Goal: Transaction & Acquisition: Purchase product/service

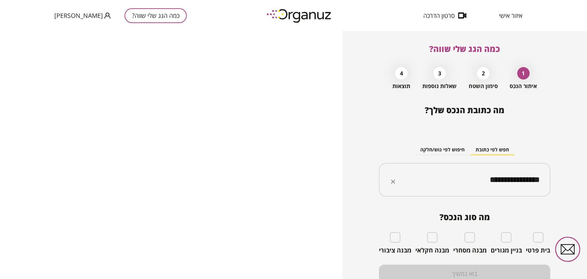
click at [520, 174] on input "**********" at bounding box center [467, 179] width 150 height 17
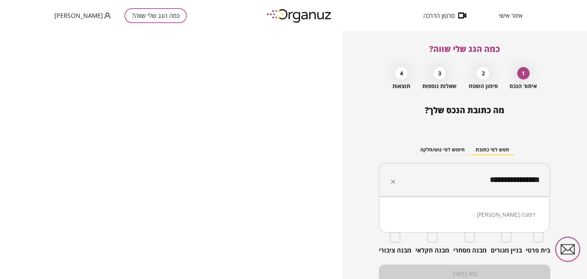
click at [520, 174] on input "**********" at bounding box center [467, 179] width 150 height 17
paste input "text"
click at [524, 208] on li "העופרים 68 גדרה" at bounding box center [464, 214] width 152 height 12
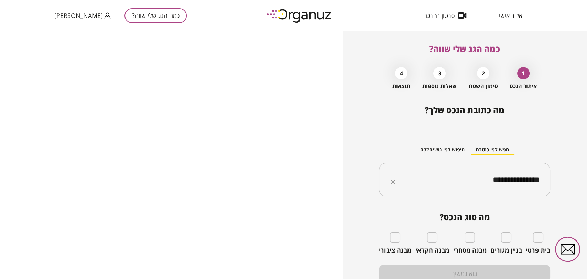
type input "**********"
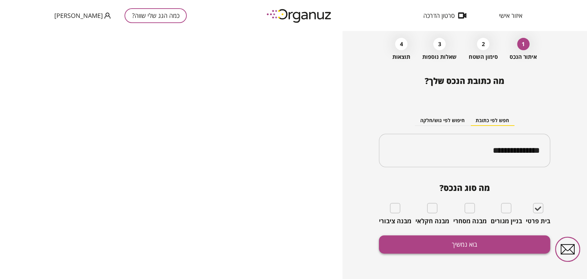
scroll to position [30, 0]
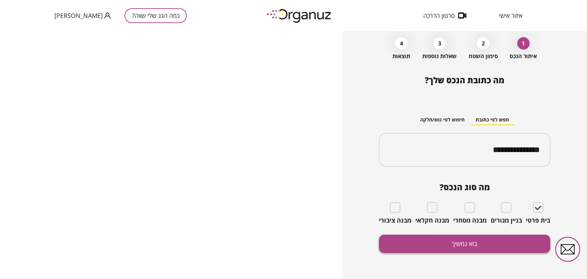
click at [474, 243] on button "בוא נמשיך" at bounding box center [464, 243] width 171 height 18
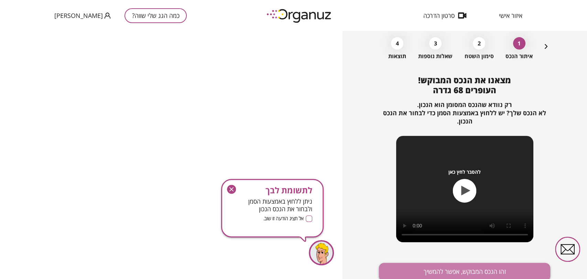
click at [474, 265] on button "זהו הנכס המבוקש, אפשר להמשיך" at bounding box center [464, 272] width 171 height 18
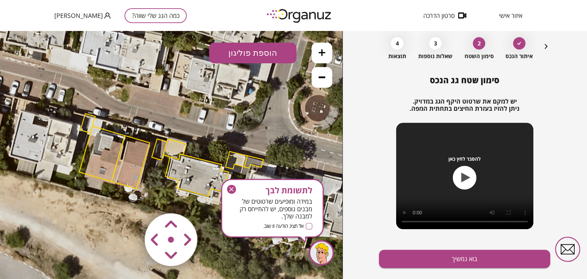
drag, startPoint x: 233, startPoint y: 187, endPoint x: 180, endPoint y: 136, distance: 73.4
click at [233, 187] on icon "button" at bounding box center [231, 189] width 9 height 9
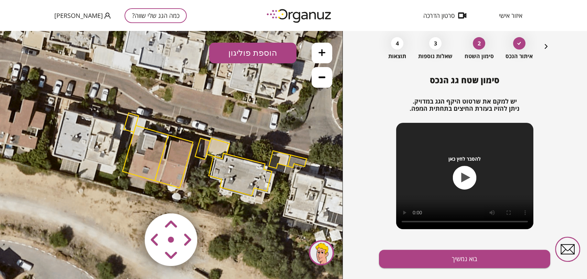
drag, startPoint x: 158, startPoint y: 117, endPoint x: 202, endPoint y: 116, distance: 43.3
click at [202, 116] on icon at bounding box center [213, 155] width 567 height 567
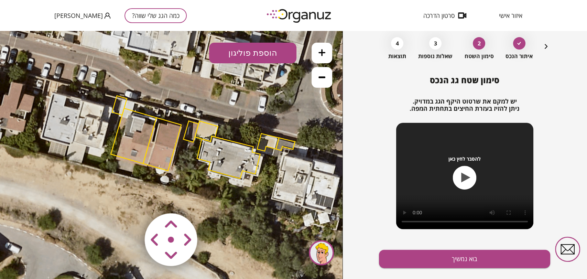
drag, startPoint x: 189, startPoint y: 178, endPoint x: 174, endPoint y: 161, distance: 22.9
click at [174, 161] on icon at bounding box center [202, 138] width 567 height 567
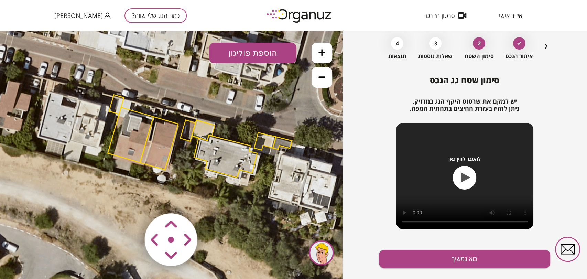
click at [130, 199] on area at bounding box center [130, 199] width 0 height 0
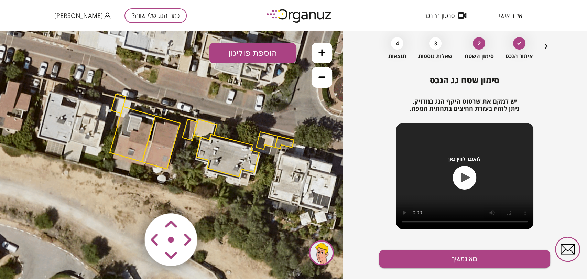
click at [130, 199] on area at bounding box center [130, 199] width 0 height 0
click at [169, 241] on img at bounding box center [171, 240] width 82 height 82
click at [130, 199] on area at bounding box center [130, 199] width 0 height 0
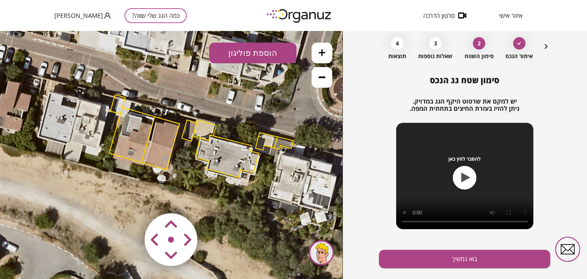
click at [130, 199] on area at bounding box center [130, 199] width 0 height 0
click at [161, 229] on img at bounding box center [171, 240] width 82 height 82
click at [130, 199] on area at bounding box center [130, 199] width 0 height 0
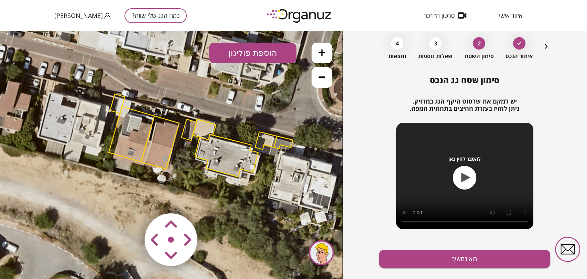
click at [130, 199] on area at bounding box center [130, 199] width 0 height 0
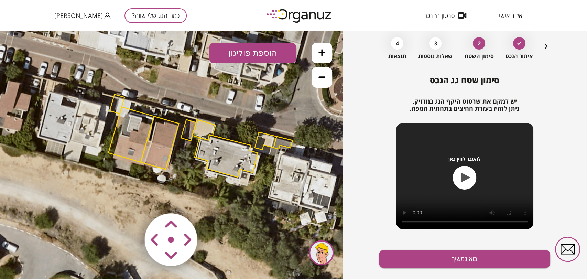
click at [130, 199] on area at bounding box center [130, 199] width 0 height 0
click at [325, 53] on icon at bounding box center [321, 52] width 7 height 7
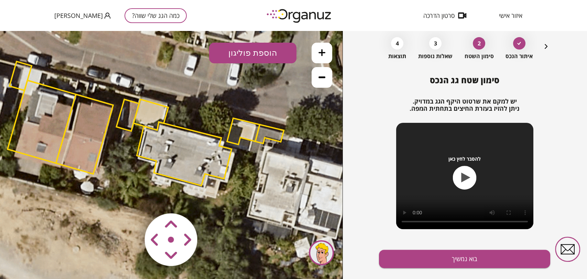
drag, startPoint x: 267, startPoint y: 104, endPoint x: 197, endPoint y: 100, distance: 69.5
click at [197, 100] on icon at bounding box center [143, 125] width 851 height 851
click at [130, 199] on area at bounding box center [130, 199] width 0 height 0
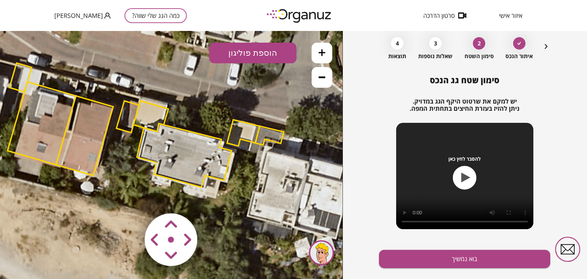
click at [151, 113] on polygon at bounding box center [150, 116] width 35 height 31
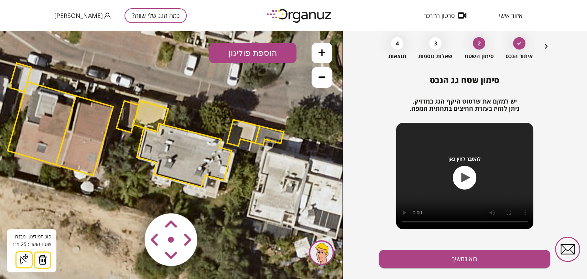
click at [130, 199] on area at bounding box center [130, 199] width 0 height 0
click at [150, 110] on polygon at bounding box center [151, 116] width 35 height 31
click at [130, 199] on area at bounding box center [130, 199] width 0 height 0
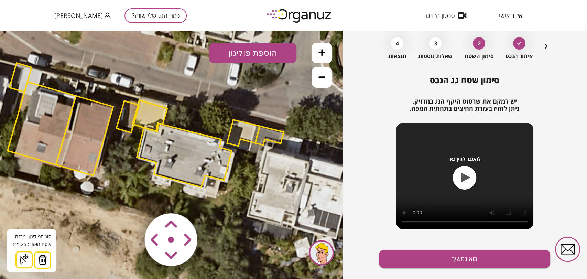
click at [130, 199] on area at bounding box center [130, 199] width 0 height 0
drag, startPoint x: 172, startPoint y: 223, endPoint x: 182, endPoint y: 236, distance: 16.4
click at [130, 199] on area at bounding box center [130, 199] width 0 height 0
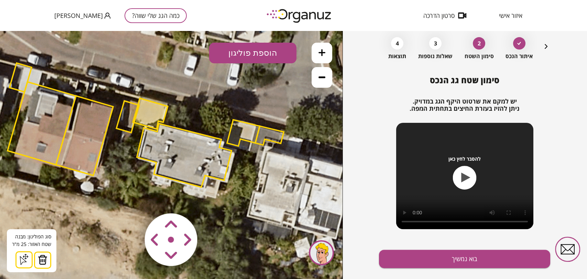
click at [130, 199] on area at bounding box center [130, 199] width 0 height 0
click at [125, 127] on polygon at bounding box center [127, 117] width 23 height 32
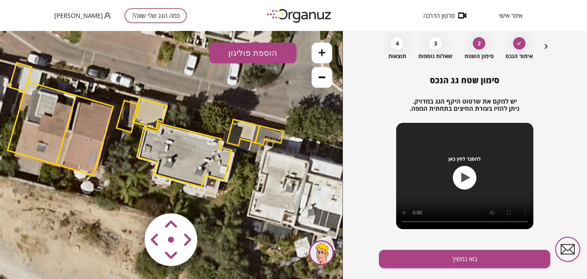
click at [129, 112] on polygon at bounding box center [127, 116] width 23 height 32
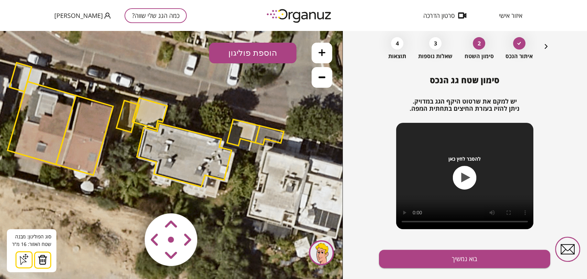
drag, startPoint x: 39, startPoint y: 261, endPoint x: 54, endPoint y: 252, distance: 17.7
click at [39, 261] on img at bounding box center [43, 259] width 10 height 10
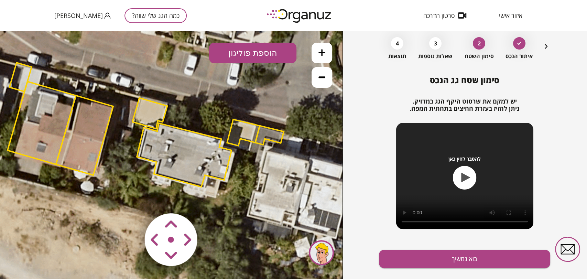
click at [130, 199] on area at bounding box center [130, 199] width 0 height 0
click at [155, 107] on polygon at bounding box center [149, 113] width 35 height 31
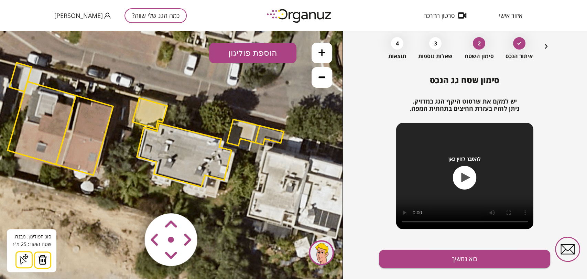
click at [130, 199] on area at bounding box center [130, 199] width 0 height 0
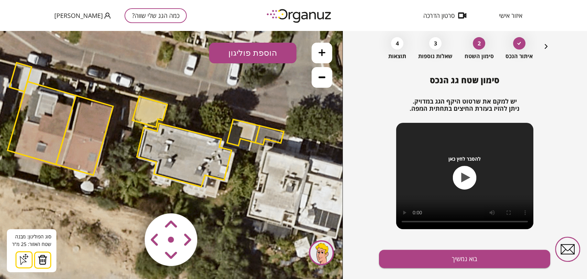
click at [181, 158] on polygon at bounding box center [184, 155] width 95 height 64
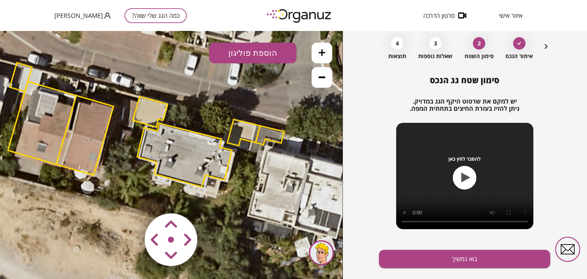
click at [181, 171] on polygon at bounding box center [184, 155] width 95 height 64
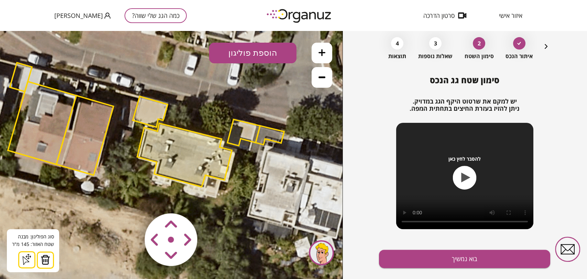
click at [130, 199] on area at bounding box center [130, 199] width 0 height 0
click at [441, 266] on button "בוא נמשיך" at bounding box center [464, 259] width 171 height 18
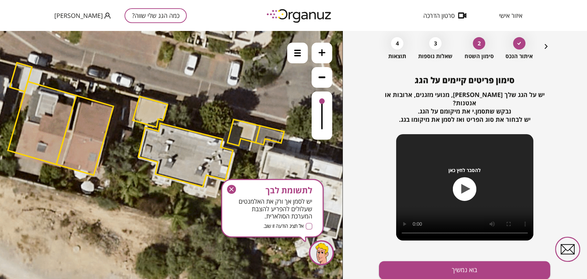
click at [441, 266] on button "בוא נמשיך" at bounding box center [464, 270] width 171 height 18
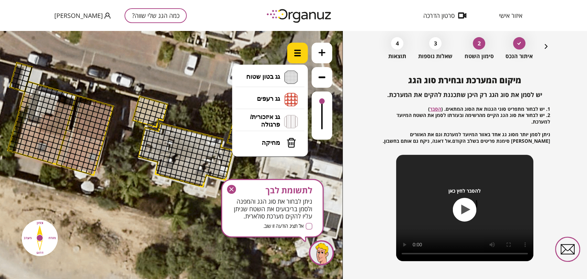
click at [304, 52] on div at bounding box center [297, 53] width 21 height 21
click at [325, 57] on button at bounding box center [321, 53] width 21 height 21
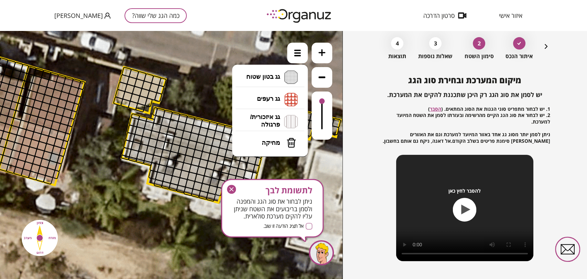
click at [321, 53] on icon at bounding box center [321, 52] width 7 height 7
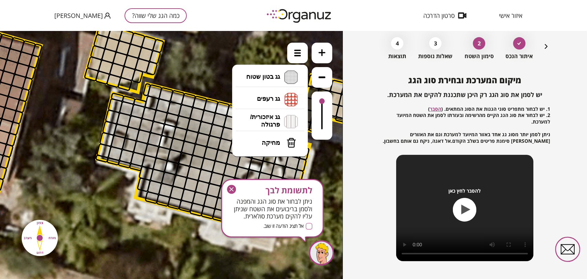
click at [325, 80] on button at bounding box center [321, 77] width 21 height 21
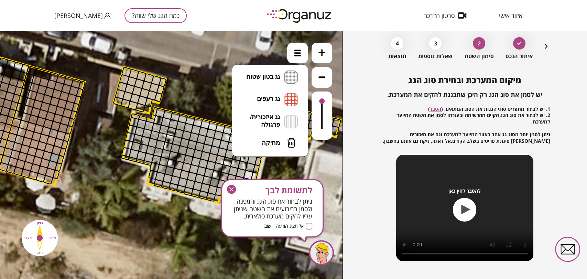
click at [542, 45] on icon "button" at bounding box center [546, 46] width 8 height 8
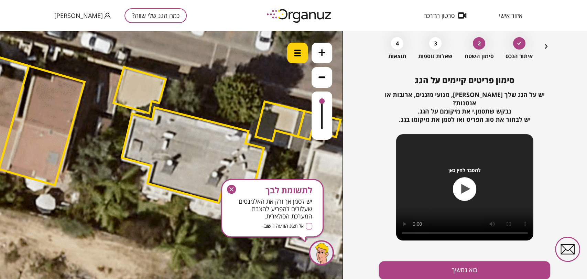
click at [291, 56] on div at bounding box center [297, 53] width 21 height 21
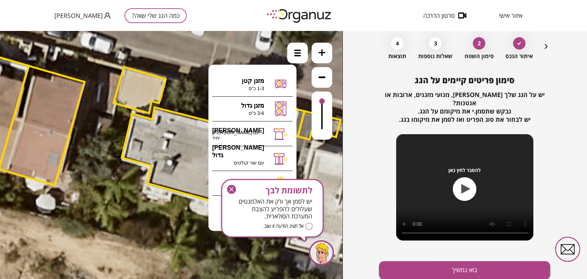
click at [231, 190] on icon "button" at bounding box center [231, 189] width 9 height 9
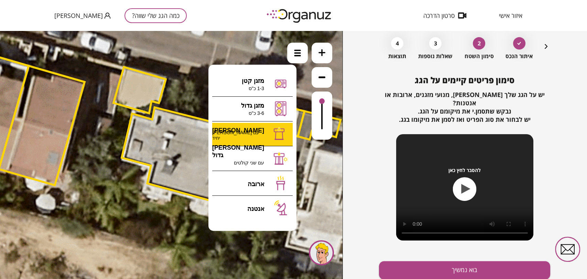
click at [268, 139] on div ".st0 { fill: #FFFFFF; } 0" at bounding box center [171, 155] width 342 height 248
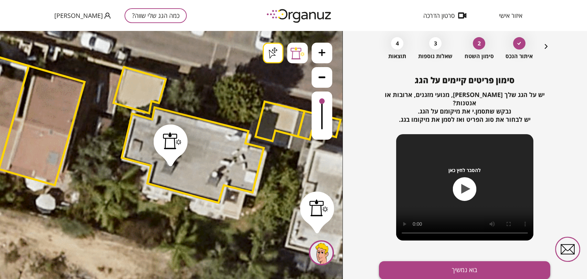
click at [470, 262] on button "בוא נמשיך" at bounding box center [464, 270] width 171 height 18
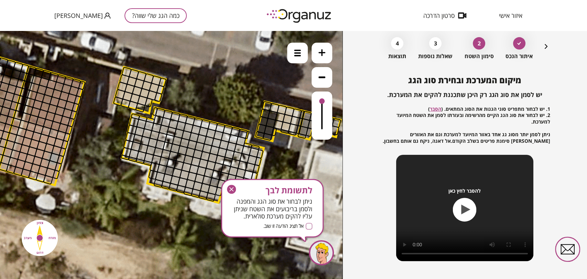
click at [235, 190] on icon "button" at bounding box center [231, 189] width 9 height 9
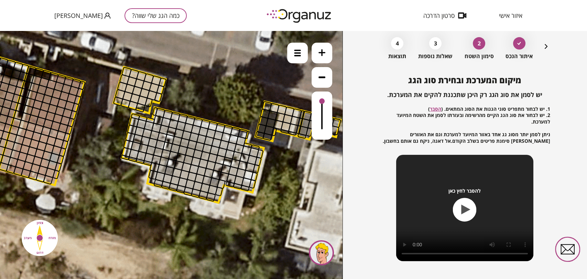
click at [286, 47] on icon at bounding box center [130, 111] width 1276 height 1276
click at [297, 51] on img at bounding box center [297, 53] width 7 height 7
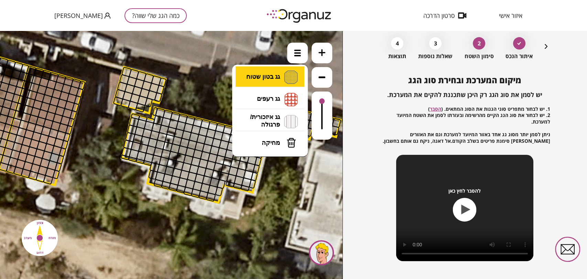
click at [283, 81] on li "גג בטון שטוח מפלס א א מפלס ב ב מפלס ג ג" at bounding box center [270, 77] width 72 height 22
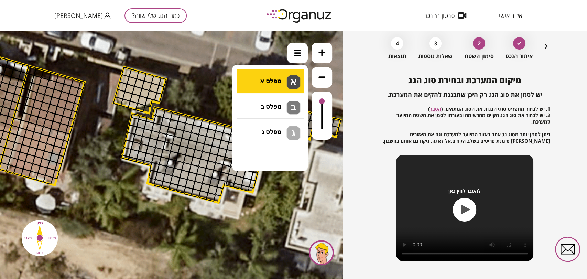
click at [280, 83] on div ".st0 { fill: #FFFFFF; } .st0 { fill: #FFFFFF; }" at bounding box center [171, 155] width 342 height 248
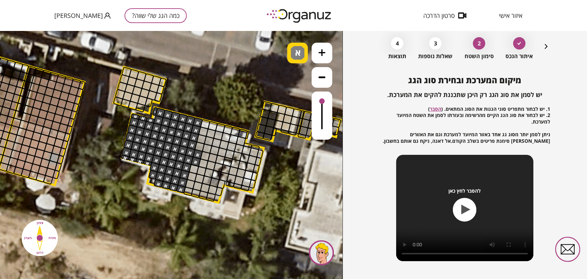
click at [295, 50] on span "א" at bounding box center [298, 50] width 7 height 8
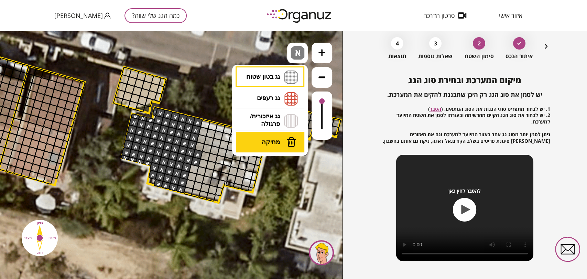
click at [272, 147] on button "מחיקה" at bounding box center [270, 142] width 69 height 21
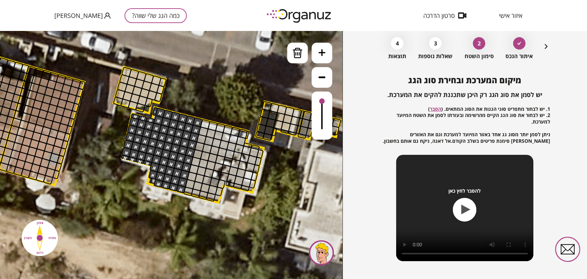
drag, startPoint x: 200, startPoint y: 152, endPoint x: 196, endPoint y: 162, distance: 10.8
click at [304, 53] on div at bounding box center [297, 53] width 21 height 21
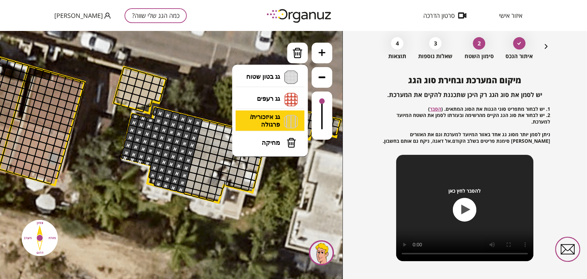
click at [279, 122] on li "גג איזכורית/ פרגולה איזכורית צפון איזכורית דרום איזכורית מערב איזכורית מזרח" at bounding box center [270, 121] width 72 height 22
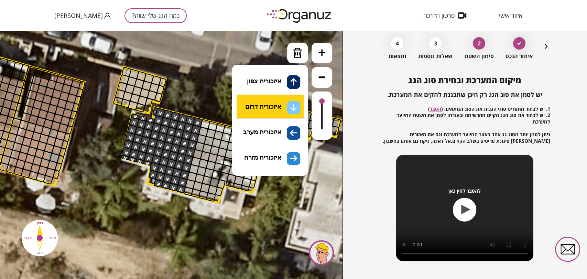
click at [260, 100] on div ".st0 { fill: #FFFFFF; } .st0 { fill: #FFFFFF; }" at bounding box center [171, 155] width 342 height 248
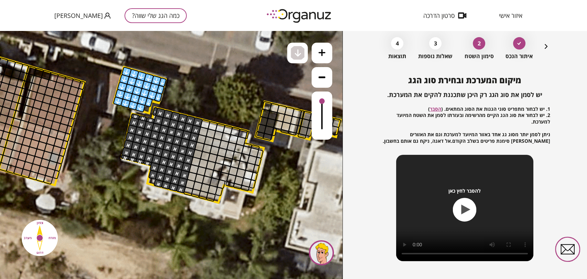
drag, startPoint x: 165, startPoint y: 84, endPoint x: 129, endPoint y: 79, distance: 37.1
click at [129, 79] on div ".st0 { fill: #FFFFFF; } .st0 { fill: #FFFFFF; }" at bounding box center [130, 111] width 1276 height 1276
drag, startPoint x: 546, startPoint y: 42, endPoint x: 544, endPoint y: 45, distance: 4.3
click at [546, 42] on div "איתור הנכס 2 סימון השטח 3 שאלות נוספות 4 תוצאות" at bounding box center [464, 47] width 171 height 26
click at [544, 46] on icon "button" at bounding box center [546, 46] width 8 height 8
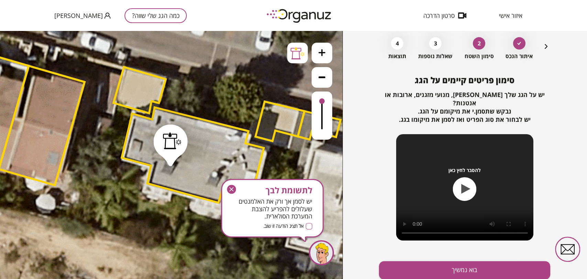
click at [544, 46] on icon "button" at bounding box center [546, 46] width 8 height 8
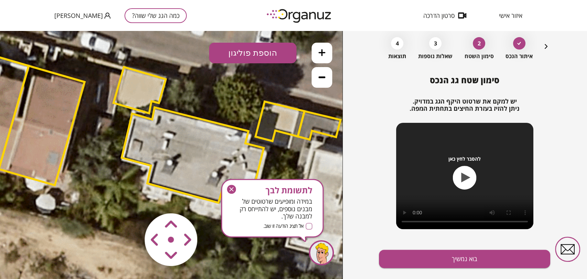
drag, startPoint x: 254, startPoint y: 53, endPoint x: 253, endPoint y: 60, distance: 7.0
click at [254, 53] on button "הוספת פוליגון" at bounding box center [252, 53] width 87 height 21
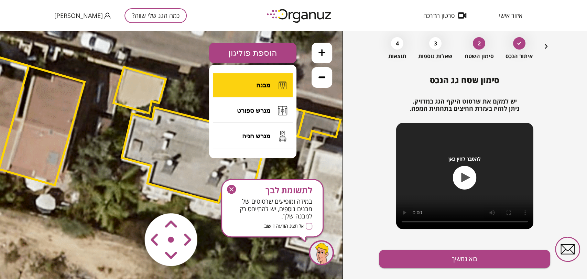
click at [253, 86] on button "מבנה" at bounding box center [253, 85] width 80 height 24
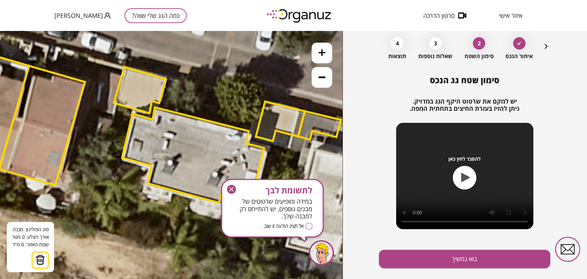
click at [121, 160] on icon at bounding box center [130, 111] width 1276 height 1276
click at [114, 189] on icon at bounding box center [130, 111] width 1276 height 1276
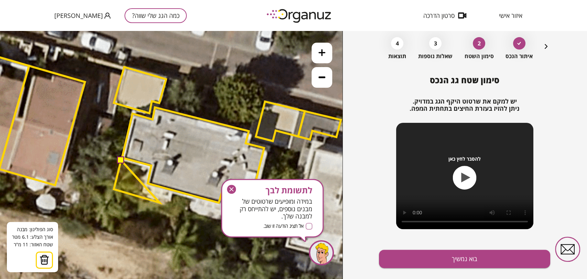
click at [160, 202] on polygon at bounding box center [137, 181] width 46 height 42
click at [162, 189] on polygon at bounding box center [138, 181] width 48 height 42
click at [147, 185] on polygon at bounding box center [138, 181] width 48 height 42
click at [152, 166] on polygon at bounding box center [138, 181] width 48 height 42
click at [126, 160] on polygon at bounding box center [138, 181] width 48 height 43
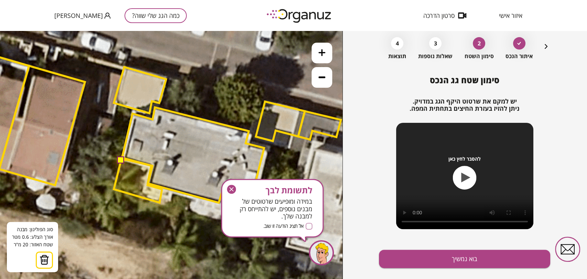
click at [120, 160] on button at bounding box center [120, 159] width 7 height 7
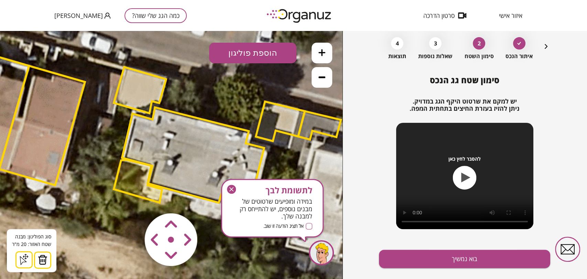
click at [228, 187] on icon "button" at bounding box center [231, 189] width 9 height 9
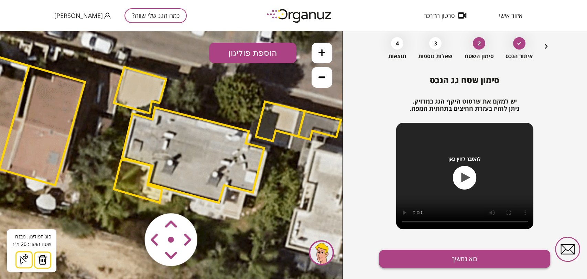
click at [408, 254] on button "בוא נמשיך" at bounding box center [464, 259] width 171 height 18
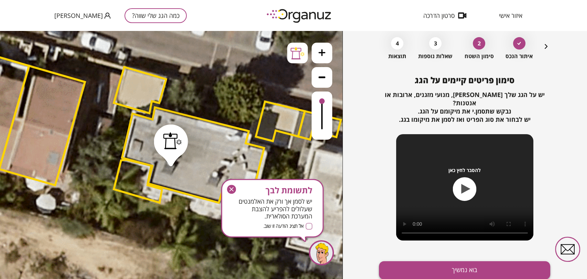
click at [406, 261] on button "בוא נמשיך" at bounding box center [464, 270] width 171 height 18
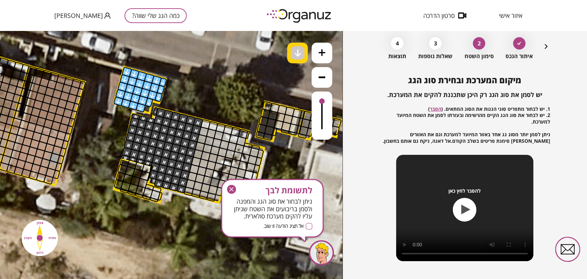
click at [294, 55] on img at bounding box center [297, 53] width 7 height 8
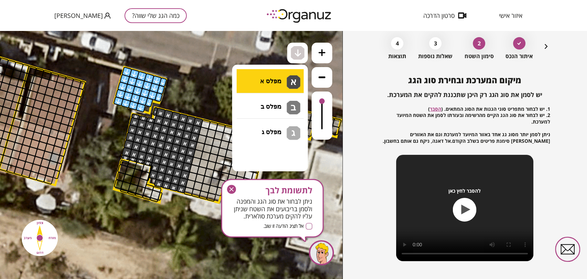
click at [275, 80] on li "גג בטון שטוח מפלס א א מפלס ב ב מפלס ג ג" at bounding box center [270, 77] width 72 height 22
click at [277, 84] on div ".st0 { fill: #FFFFFF; } .st0 { fill: #FFFFFF; }" at bounding box center [171, 155] width 342 height 248
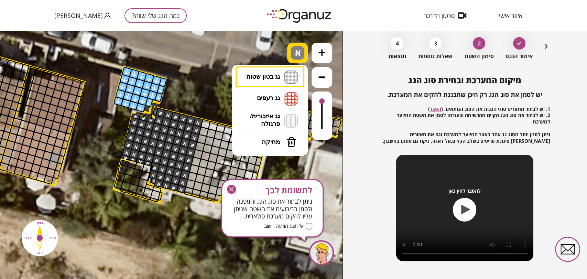
click at [297, 59] on img at bounding box center [298, 53] width 14 height 14
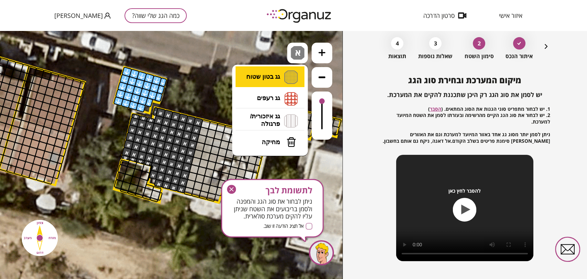
click at [270, 78] on li "גג בטון שטוח מפלס א א מפלס ב ב מפלס ג ג" at bounding box center [270, 76] width 72 height 21
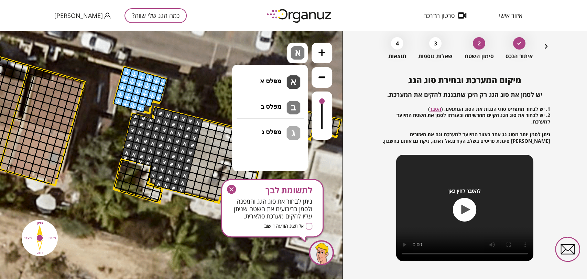
drag, startPoint x: 269, startPoint y: 105, endPoint x: 265, endPoint y: 106, distance: 3.9
click at [268, 105] on div ".st0 { fill: #FFFFFF; } .st0 { fill: #FFFFFF; }" at bounding box center [171, 155] width 342 height 248
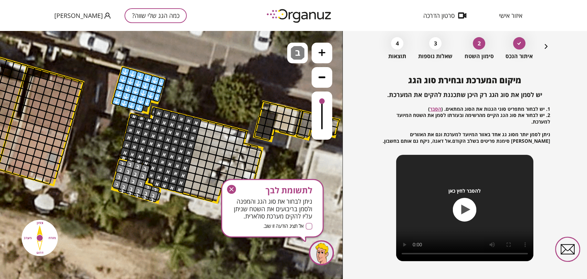
drag, startPoint x: 122, startPoint y: 165, endPoint x: 135, endPoint y: 197, distance: 34.2
drag, startPoint x: 228, startPoint y: 187, endPoint x: 228, endPoint y: 157, distance: 29.9
click at [228, 188] on icon "button" at bounding box center [231, 189] width 9 height 9
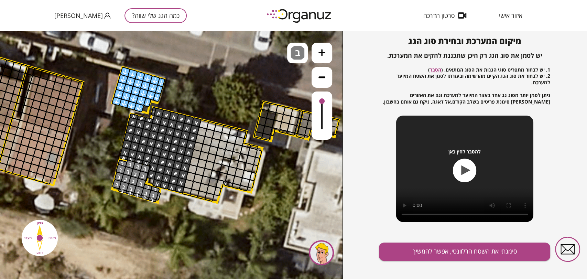
scroll to position [74, 0]
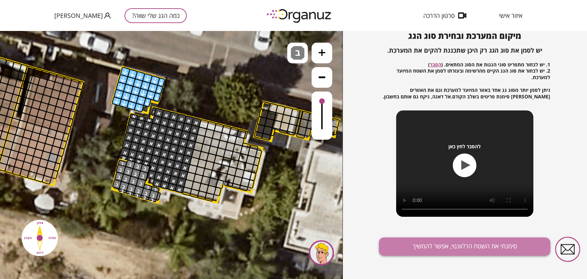
click at [454, 251] on button "סימנתי את השטח הרלוונטי, אפשר להמשיך" at bounding box center [464, 246] width 171 height 18
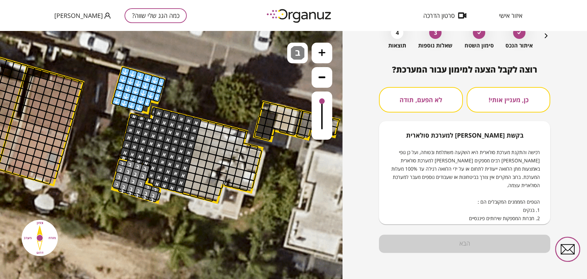
click at [421, 98] on button "לא הפעם, תודה" at bounding box center [421, 99] width 84 height 25
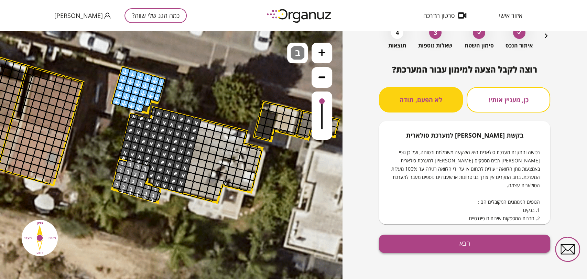
click at [443, 237] on button "הבא" at bounding box center [464, 243] width 171 height 18
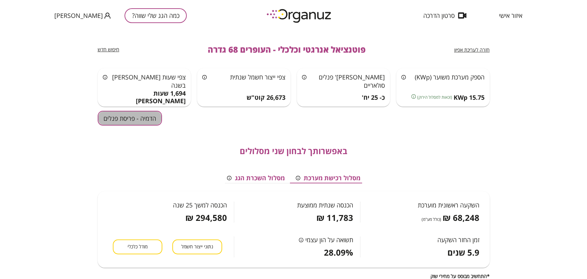
click at [114, 120] on button "הדמיה - פריסת פנלים" at bounding box center [130, 118] width 64 height 15
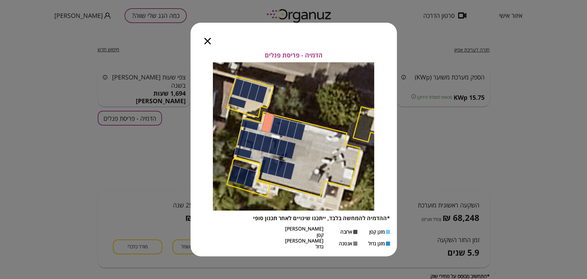
click at [206, 44] on icon "button" at bounding box center [207, 41] width 7 height 7
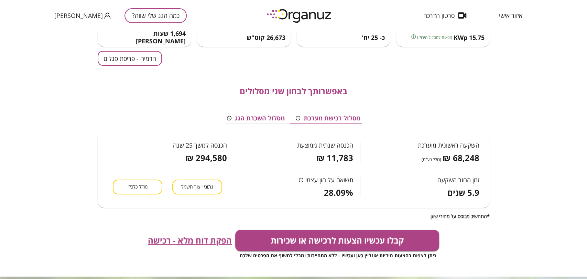
scroll to position [76, 0]
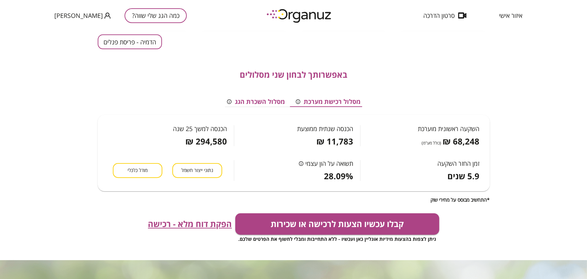
click at [178, 224] on span "הפקת דוח מלא - רכישה" at bounding box center [190, 224] width 84 height 10
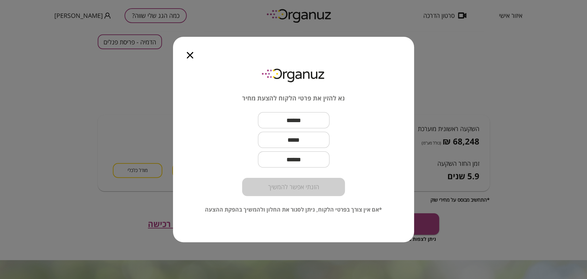
click at [192, 56] on icon "button" at bounding box center [190, 55] width 7 height 7
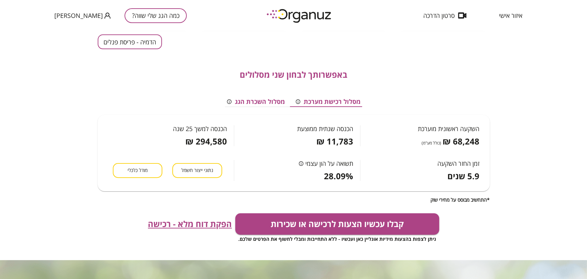
click at [192, 56] on div "באפשרותך לבחון שני מסלולים מסלול רכישת מערכת מסלול השכרת הגג השקעה ראשונית מוער…" at bounding box center [294, 125] width 392 height 153
click at [181, 221] on span "הפקת דוח מלא - רכישה" at bounding box center [190, 224] width 84 height 10
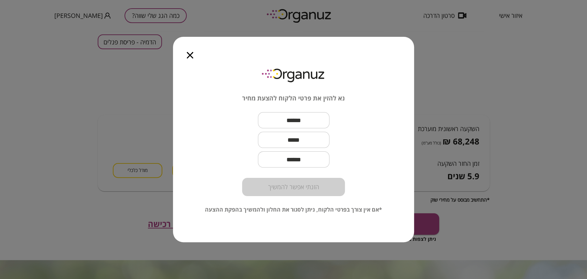
click at [189, 54] on icon "button" at bounding box center [190, 55] width 7 height 7
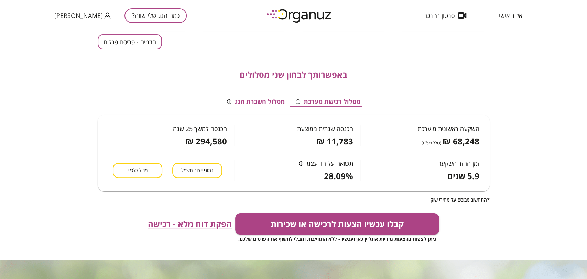
click at [140, 173] on span "מודל כלכלי" at bounding box center [138, 170] width 20 height 7
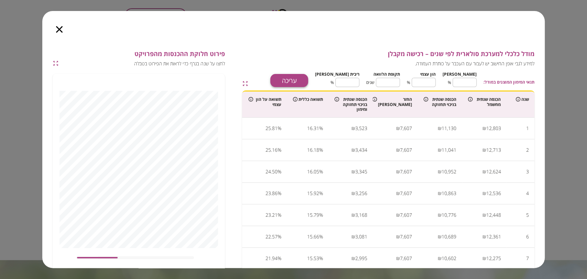
click at [308, 78] on button "עריכה" at bounding box center [289, 80] width 38 height 13
click at [464, 83] on input "**" at bounding box center [464, 82] width 24 height 18
click at [465, 83] on input "**" at bounding box center [464, 82] width 24 height 18
click at [466, 83] on input "**" at bounding box center [464, 82] width 24 height 18
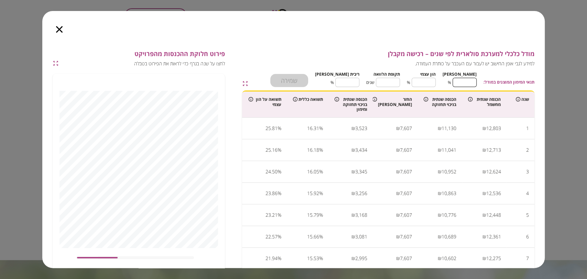
click at [466, 83] on input "**" at bounding box center [464, 82] width 24 height 18
type input "*"
type input "***"
type input "*"
click at [394, 80] on input "**" at bounding box center [388, 82] width 24 height 18
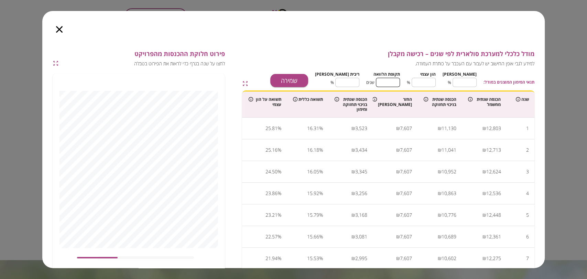
click at [394, 80] on input "**" at bounding box center [388, 82] width 24 height 18
click at [397, 78] on input "**" at bounding box center [388, 82] width 24 height 18
type input "*"
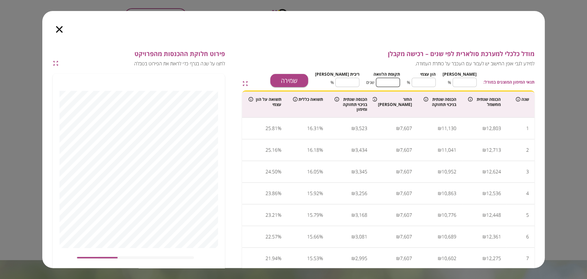
click at [357, 81] on input "****" at bounding box center [347, 82] width 24 height 18
click at [357, 80] on input "****" at bounding box center [347, 82] width 24 height 18
click at [308, 79] on button "שמירה" at bounding box center [289, 80] width 38 height 13
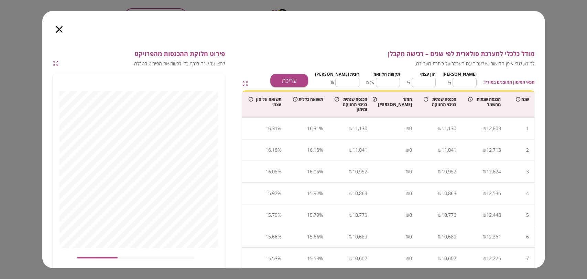
type input "****"
click at [61, 30] on icon "button" at bounding box center [59, 29] width 7 height 7
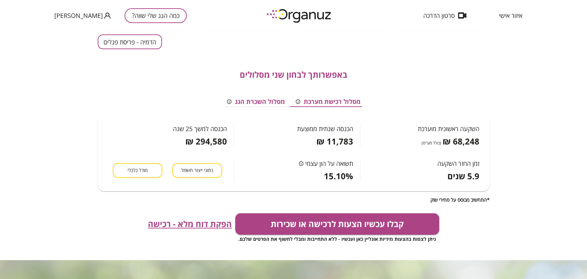
click at [194, 223] on span "הפקת דוח מלא - רכישה" at bounding box center [190, 224] width 84 height 10
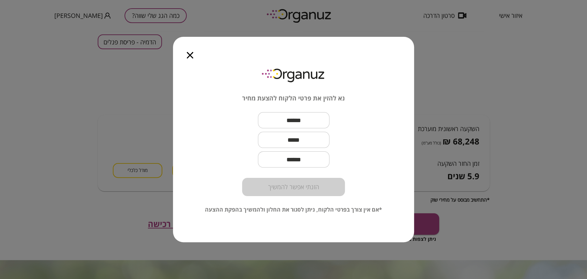
click at [190, 55] on icon "button" at bounding box center [190, 55] width 7 height 7
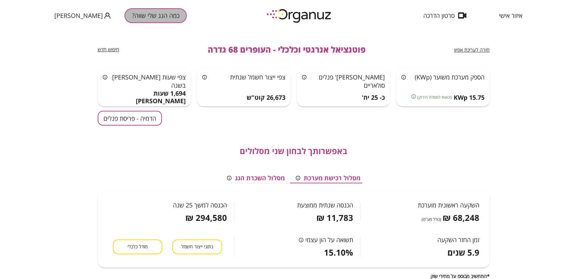
click at [135, 14] on button "כמה הגג שלי שווה?" at bounding box center [155, 15] width 62 height 15
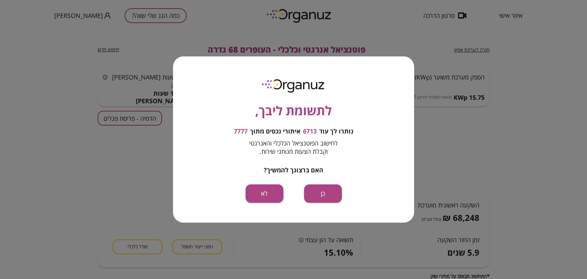
click at [329, 202] on div "כן לא" at bounding box center [293, 193] width 96 height 18
click at [328, 191] on button "כן" at bounding box center [323, 193] width 38 height 18
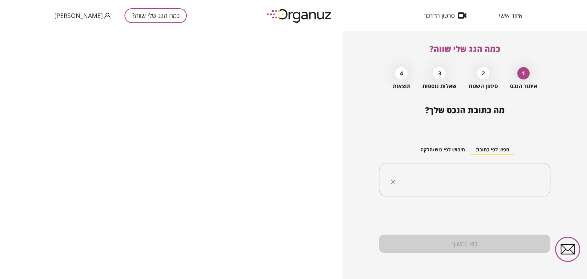
click at [513, 171] on div "​" at bounding box center [464, 180] width 171 height 34
paste input "********"
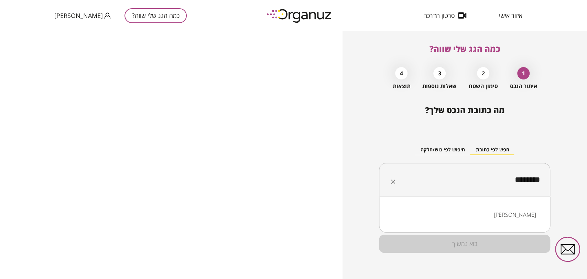
click at [522, 210] on li "[PERSON_NAME]" at bounding box center [464, 214] width 153 height 12
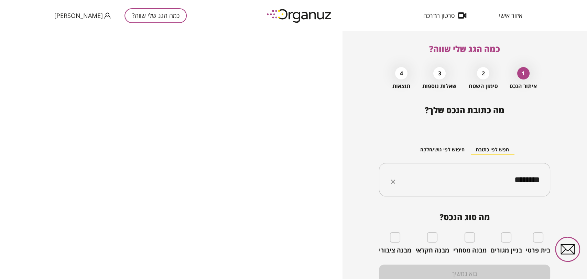
type input "********"
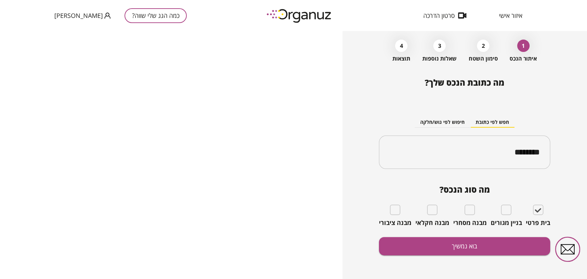
scroll to position [30, 0]
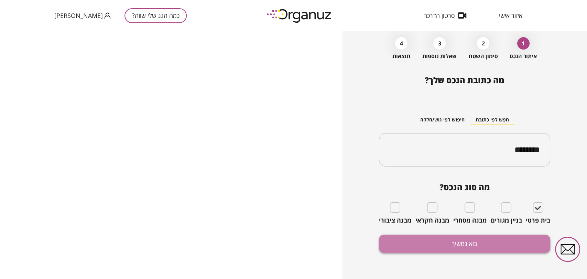
click at [447, 241] on button "בוא נמשיך" at bounding box center [464, 243] width 171 height 18
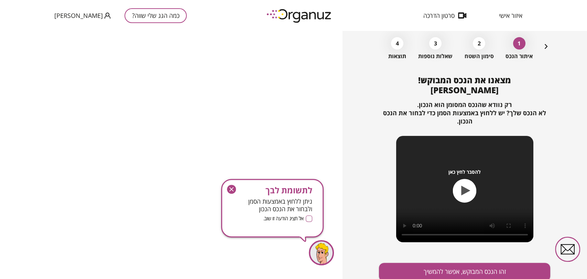
click at [233, 190] on icon "button" at bounding box center [231, 189] width 9 height 9
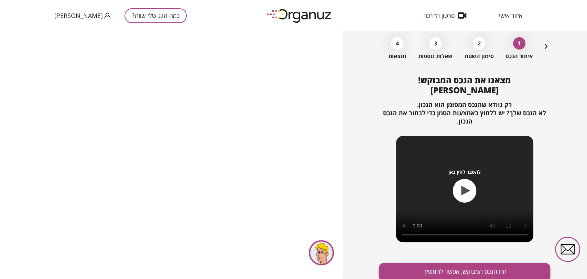
click at [413, 274] on button "זהו הנכס המבוקש, אפשר להמשיך" at bounding box center [464, 272] width 171 height 18
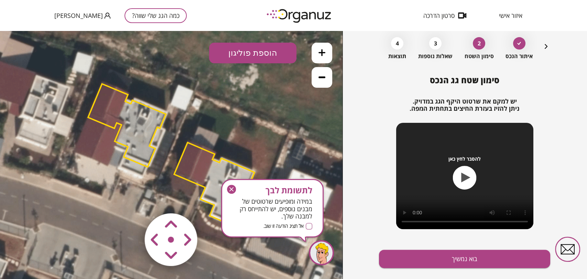
click at [232, 189] on icon "button" at bounding box center [231, 189] width 9 height 9
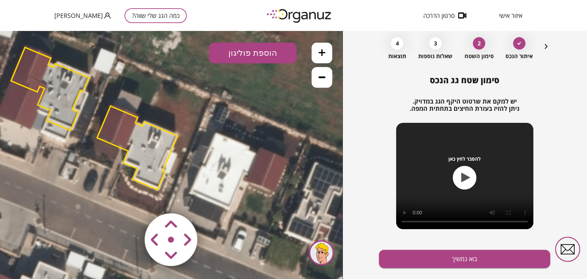
drag, startPoint x: 267, startPoint y: 198, endPoint x: 192, endPoint y: 163, distance: 82.9
click at [191, 163] on icon at bounding box center [93, 117] width 511 height 511
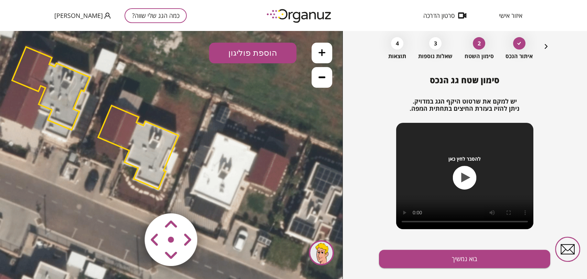
click at [130, 199] on area at bounding box center [130, 199] width 0 height 0
drag, startPoint x: 177, startPoint y: 244, endPoint x: 182, endPoint y: 247, distance: 5.2
click at [130, 199] on area at bounding box center [130, 199] width 0 height 0
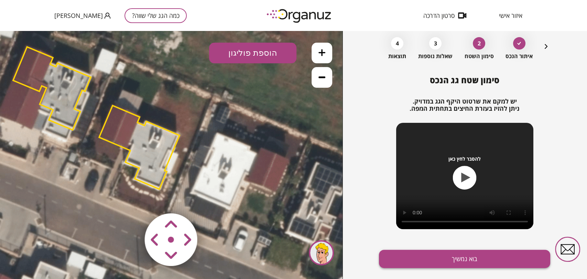
click at [430, 261] on button "בוא נמשיך" at bounding box center [464, 259] width 171 height 18
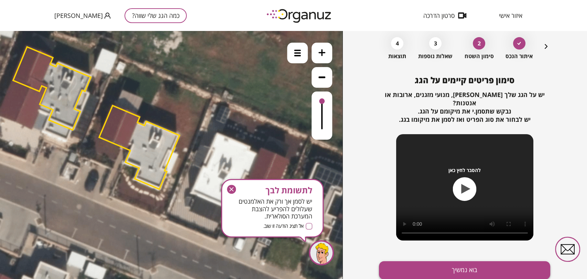
click at [429, 262] on button "בוא נמשיך" at bounding box center [464, 270] width 171 height 18
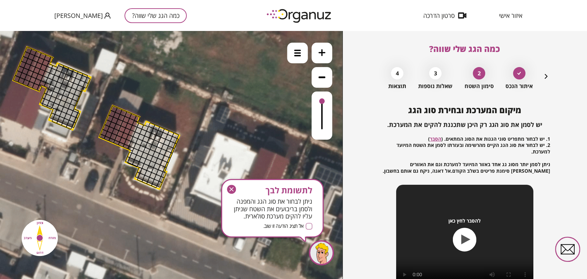
click at [546, 76] on icon "button" at bounding box center [546, 76] width 8 height 8
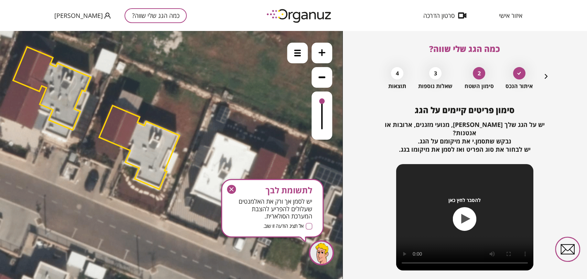
click at [228, 188] on icon "button" at bounding box center [231, 189] width 9 height 9
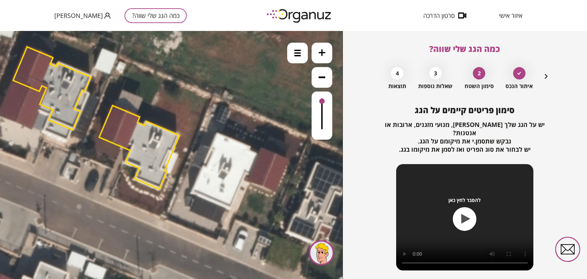
click at [151, 148] on polygon at bounding box center [139, 148] width 80 height 84
click at [546, 77] on icon "button" at bounding box center [546, 76] width 8 height 8
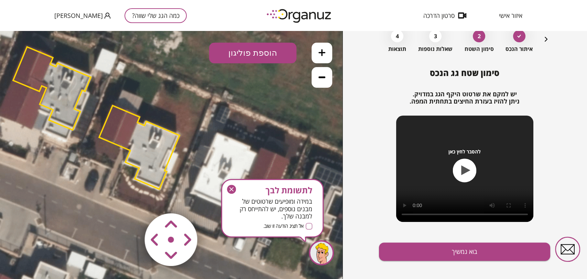
scroll to position [45, 0]
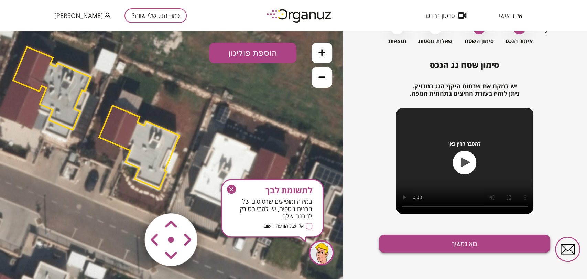
click at [424, 245] on button "בוא נמשיך" at bounding box center [464, 243] width 171 height 18
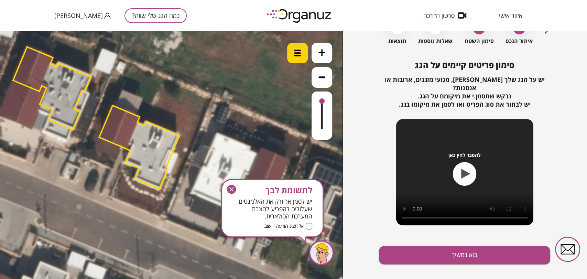
click at [292, 53] on div at bounding box center [297, 53] width 21 height 21
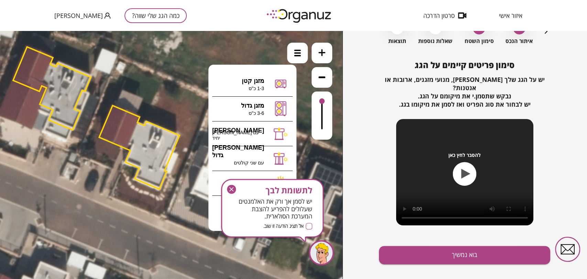
click at [231, 186] on icon "button" at bounding box center [231, 189] width 9 height 9
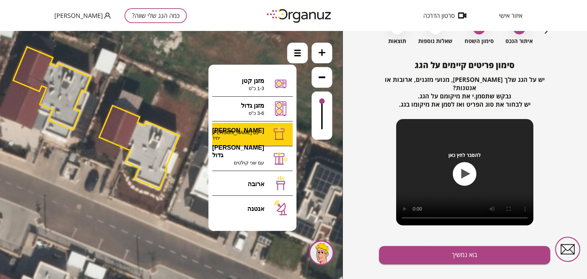
click at [255, 138] on div ".st0 { fill: #FFFFFF; } 10" at bounding box center [171, 155] width 342 height 248
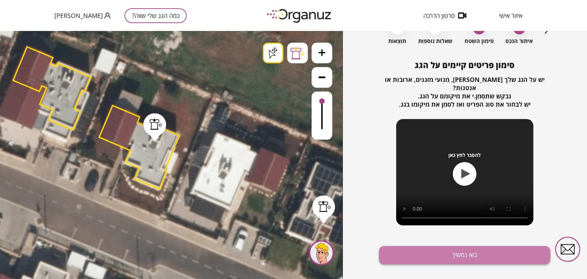
click at [461, 248] on button "בוא נמשיך" at bounding box center [464, 255] width 171 height 18
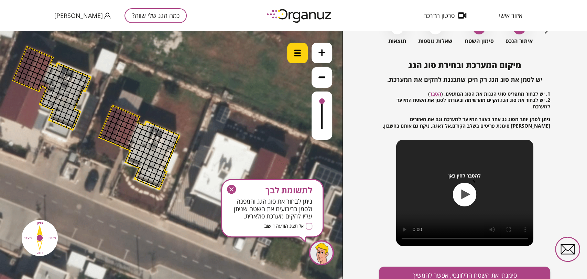
click at [299, 52] on img at bounding box center [297, 53] width 7 height 7
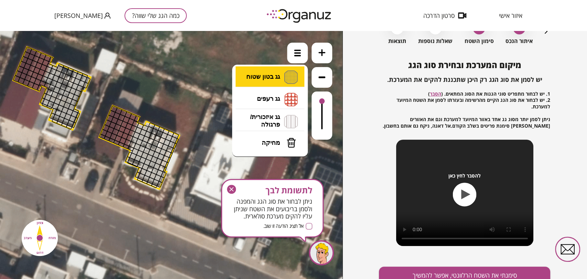
click at [278, 73] on li "גג בטון שטוח מפלס א א מפלס ב ב מפלס ג ג" at bounding box center [270, 77] width 72 height 22
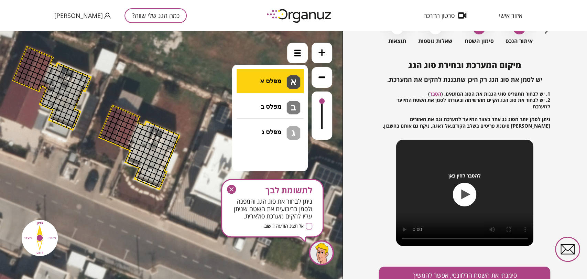
click at [276, 81] on div ".st0 { fill: #FFFFFF; } .st0 { fill: #FFFFFF; }" at bounding box center [171, 155] width 342 height 248
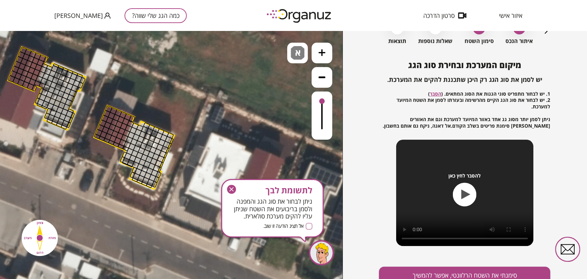
drag, startPoint x: 178, startPoint y: 138, endPoint x: 173, endPoint y: 138, distance: 5.2
click at [173, 138] on polygon at bounding box center [134, 148] width 80 height 84
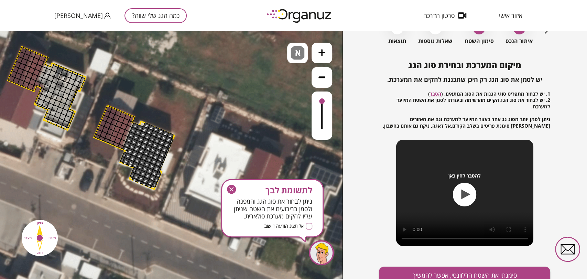
drag, startPoint x: 171, startPoint y: 139, endPoint x: 150, endPoint y: 102, distance: 42.2
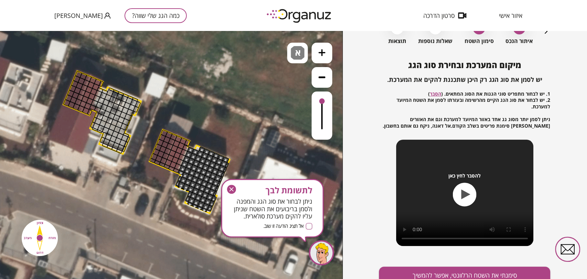
drag, startPoint x: 155, startPoint y: 97, endPoint x: 209, endPoint y: 124, distance: 59.8
click at [209, 124] on icon at bounding box center [145, 141] width 511 height 511
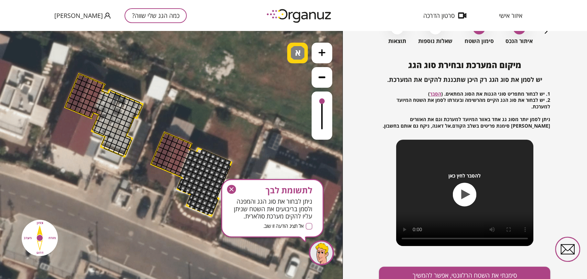
click at [292, 50] on img at bounding box center [298, 53] width 14 height 14
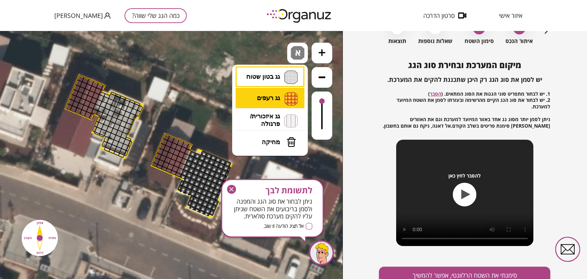
click at [271, 99] on li "גג רעפים רעפים צפון רעפים דרום רעפים מערב רעפים מזרח" at bounding box center [270, 99] width 72 height 22
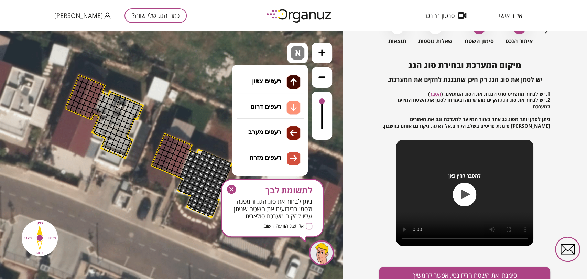
click at [266, 154] on div ".st0 { fill: #FFFFFF; } .st0 { fill: #FFFFFF; }" at bounding box center [171, 155] width 342 height 248
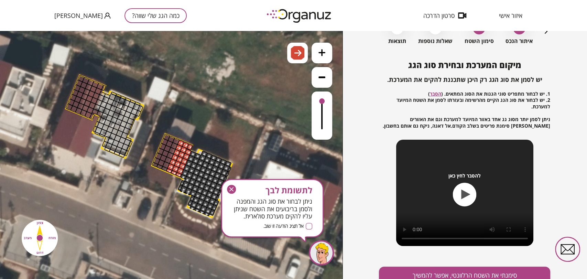
drag, startPoint x: 180, startPoint y: 142, endPoint x: 175, endPoint y: 180, distance: 38.2
click at [175, 179] on div ".st0 { fill: #FFFFFF; } .st0 { fill: #FFFFFF; }" at bounding box center [147, 145] width 511 height 511
click at [294, 52] on img at bounding box center [297, 53] width 7 height 8
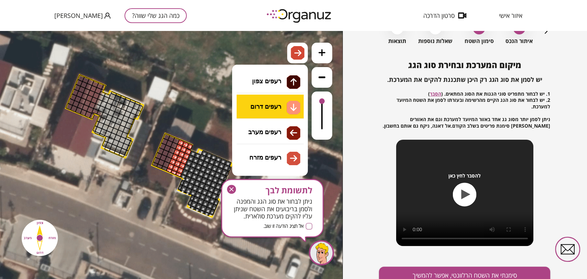
click at [277, 105] on li "גג רעפים רעפים צפון רעפים דרום רעפים מערב רעפים מזרח" at bounding box center [270, 98] width 72 height 21
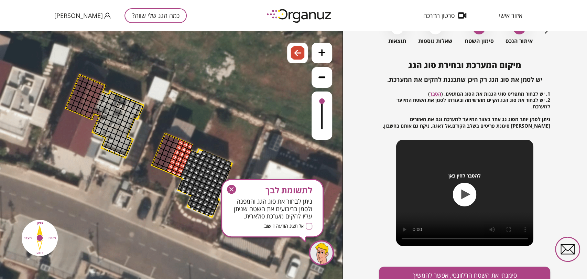
click at [281, 135] on div ".st0 { fill: #FFFFFF; } .st0 { fill: #FFFFFF; }" at bounding box center [171, 155] width 342 height 248
drag, startPoint x: 174, startPoint y: 140, endPoint x: 154, endPoint y: 177, distance: 42.1
click at [150, 173] on div ".st0 { fill: #FFFFFF; } .st0 { fill: #FFFFFF; }" at bounding box center [147, 145] width 511 height 511
click at [228, 189] on icon "button" at bounding box center [231, 189] width 9 height 9
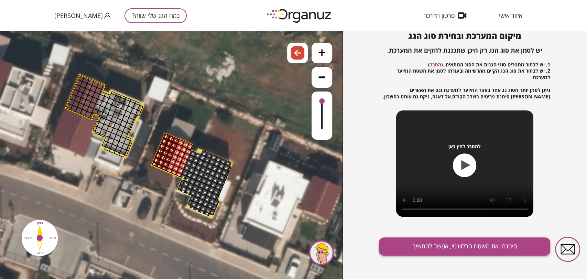
click at [446, 251] on button "סימנתי את השטח הרלוונטי, אפשר להמשיך" at bounding box center [464, 246] width 171 height 18
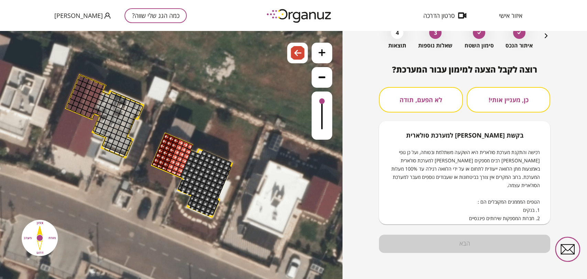
scroll to position [41, 0]
click at [435, 108] on button "לא הפעם, תודה" at bounding box center [421, 99] width 84 height 25
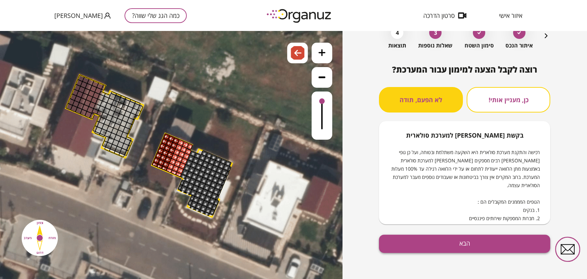
click at [443, 251] on button "הבא" at bounding box center [464, 243] width 171 height 18
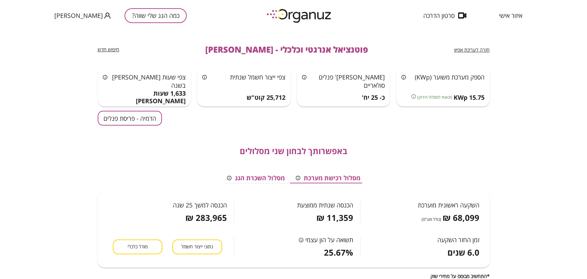
click at [149, 115] on button "הדמיה - פריסת פנלים" at bounding box center [130, 118] width 64 height 15
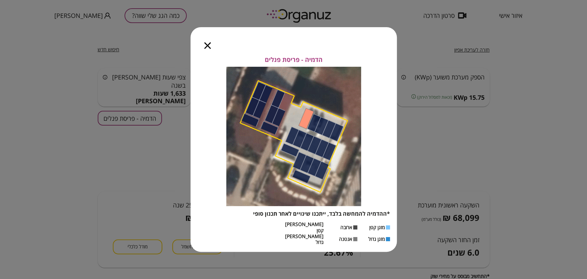
click at [205, 46] on div at bounding box center [207, 41] width 34 height 29
click at [206, 48] on icon "button" at bounding box center [207, 45] width 7 height 7
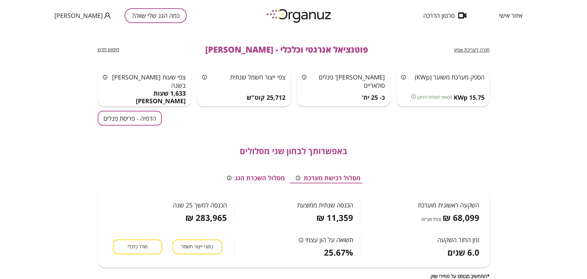
click at [469, 47] on span "חזרה לעריכת אפיון" at bounding box center [471, 49] width 35 height 7
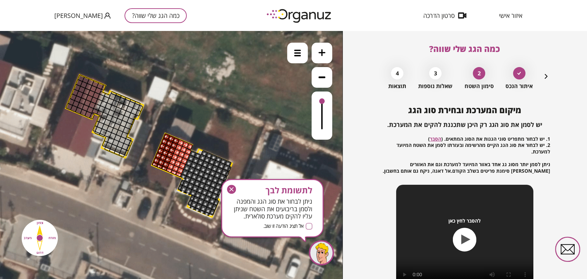
click at [545, 77] on icon "button" at bounding box center [546, 76] width 3 height 5
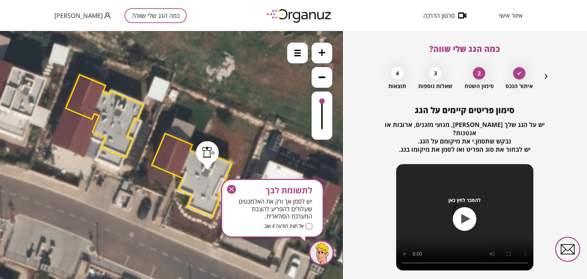
click at [545, 77] on icon "button" at bounding box center [546, 76] width 3 height 5
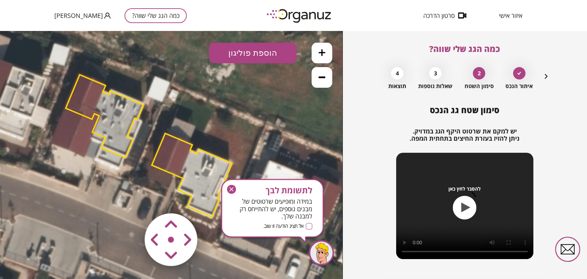
click at [201, 183] on polygon at bounding box center [192, 175] width 80 height 84
click at [203, 164] on polygon at bounding box center [192, 175] width 80 height 84
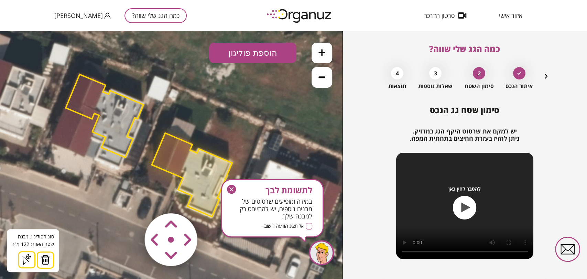
click at [233, 187] on icon "button" at bounding box center [231, 189] width 4 height 4
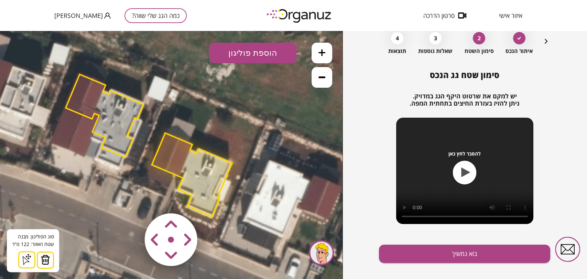
scroll to position [45, 0]
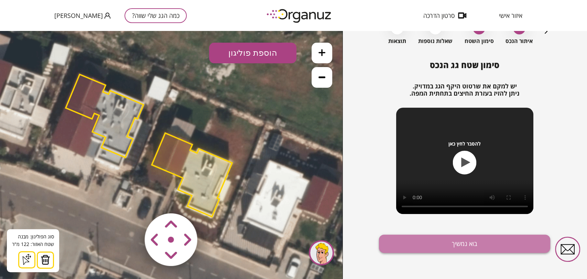
click at [459, 247] on button "בוא נמשיך" at bounding box center [464, 243] width 171 height 18
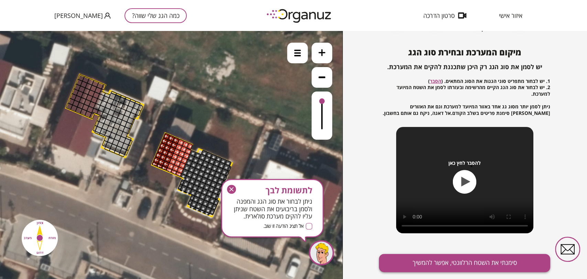
scroll to position [74, 0]
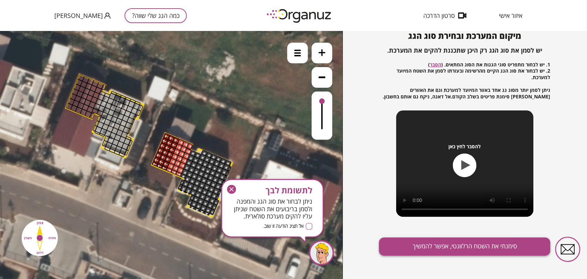
click at [428, 245] on button "סימנתי את השטח הרלוונטי, אפשר להמשיך" at bounding box center [464, 246] width 171 height 18
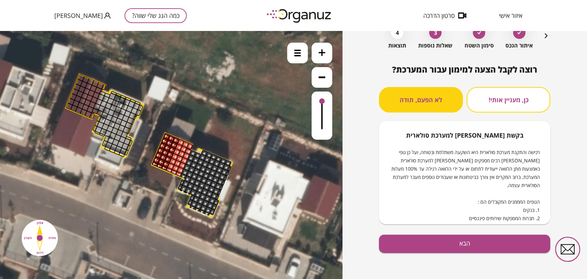
scroll to position [41, 0]
click at [428, 245] on button "הבא" at bounding box center [464, 243] width 171 height 18
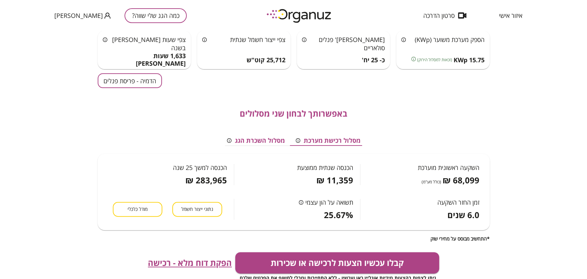
scroll to position [38, 0]
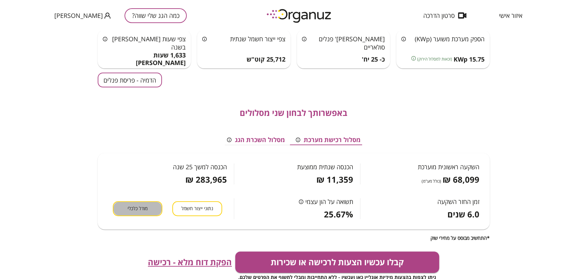
click at [154, 212] on button "מודל כלכלי" at bounding box center [138, 208] width 50 height 15
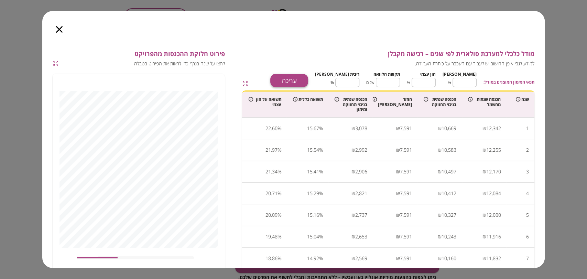
click at [308, 78] on button "עריכה" at bounding box center [289, 80] width 38 height 13
click at [468, 81] on input "**" at bounding box center [464, 82] width 24 height 18
type input "*"
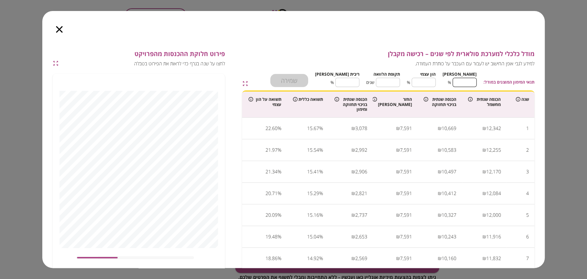
type input "**"
type input "***"
type input "*"
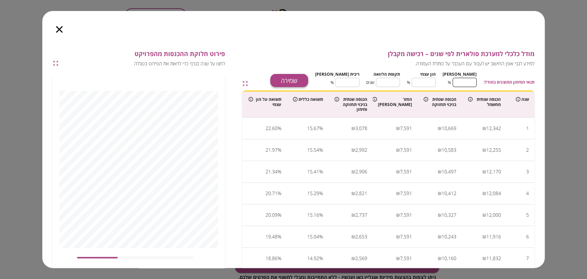
type input "***"
click at [308, 78] on button "שמירה" at bounding box center [289, 80] width 38 height 13
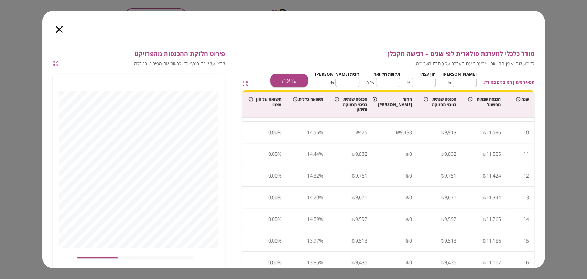
scroll to position [0, 0]
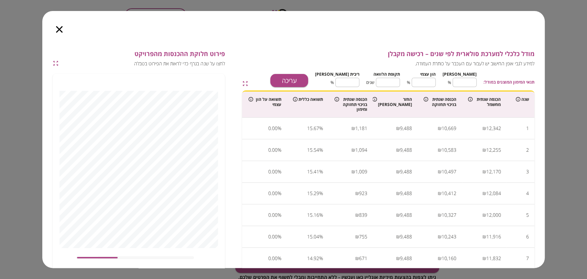
click at [61, 31] on icon "button" at bounding box center [59, 29] width 7 height 7
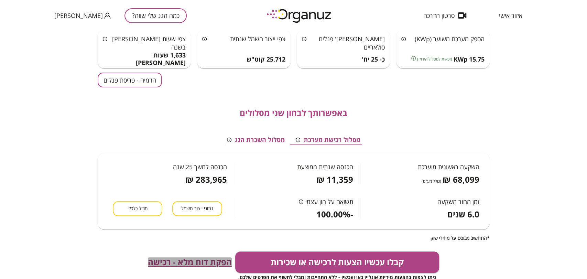
click at [207, 260] on span "הפקת דוח מלא - רכישה" at bounding box center [190, 262] width 84 height 10
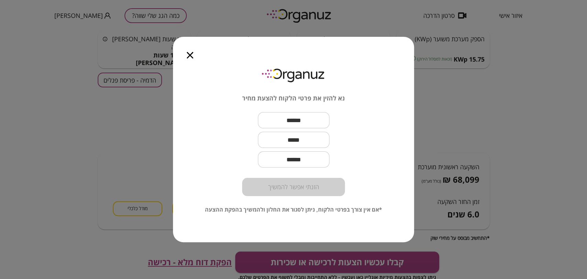
click at [191, 59] on div at bounding box center [190, 51] width 34 height 29
click at [190, 56] on icon "button" at bounding box center [190, 55] width 7 height 7
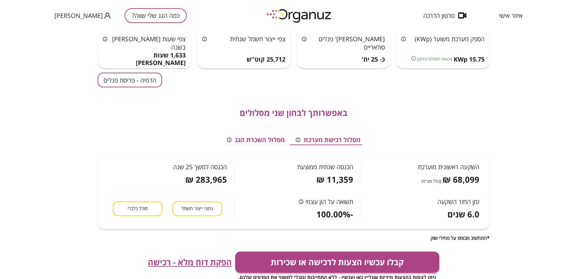
click at [299, 264] on button "קבלו עכשיו הצעות לרכישה או שכירות" at bounding box center [337, 261] width 204 height 21
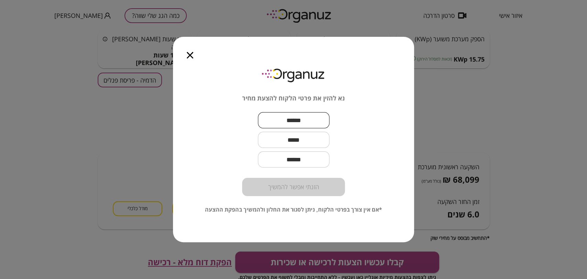
click at [294, 120] on input "text" at bounding box center [294, 120] width 72 height 20
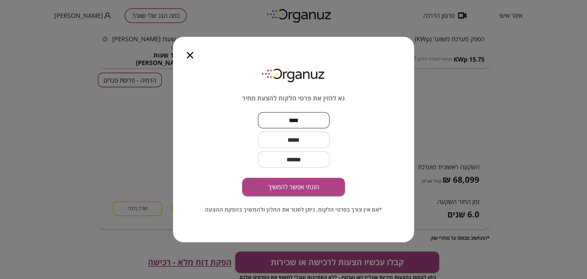
click at [289, 132] on input "text" at bounding box center [294, 140] width 72 height 20
click at [276, 118] on input "****" at bounding box center [294, 120] width 72 height 20
type input "**********"
click at [301, 140] on input "text" at bounding box center [294, 140] width 72 height 20
click at [297, 134] on input "text" at bounding box center [294, 140] width 72 height 20
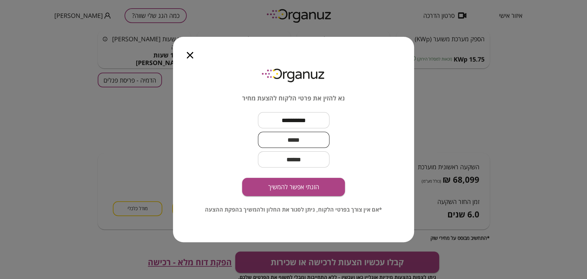
paste input "**********"
type input "**********"
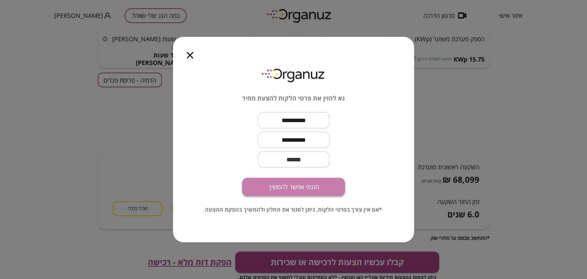
click at [308, 188] on button "הזנתי אפשר להמשיך" at bounding box center [293, 187] width 103 height 18
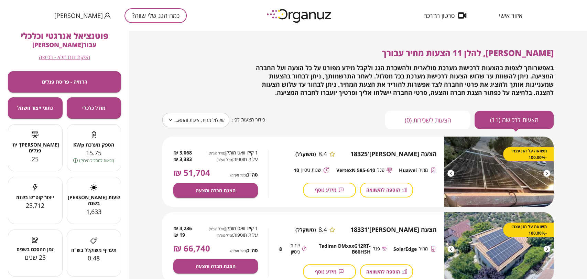
click at [206, 114] on body "**********" at bounding box center [293, 139] width 587 height 279
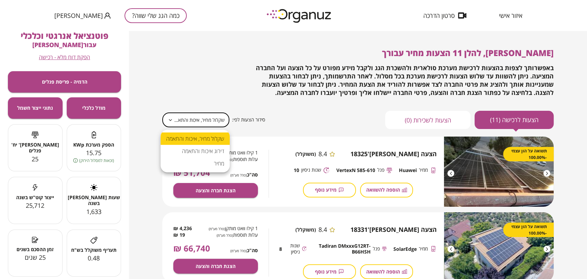
click at [208, 163] on li "מחיר" at bounding box center [195, 163] width 69 height 12
type input "*****"
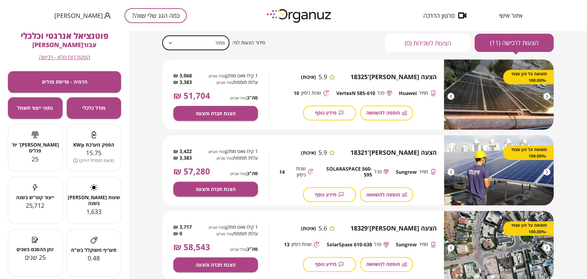
scroll to position [76, 0]
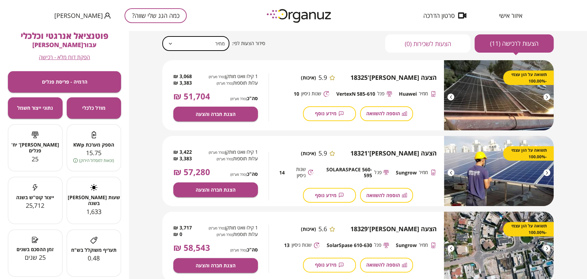
click at [132, 17] on button "כמה הגג שלי שווה?" at bounding box center [155, 15] width 62 height 15
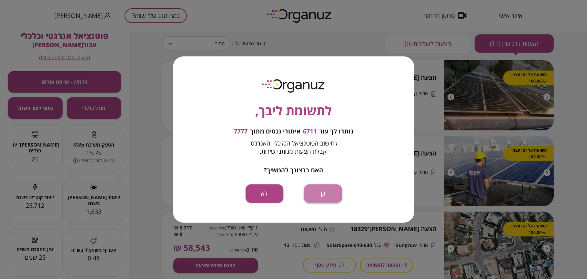
click at [325, 194] on button "כן" at bounding box center [323, 193] width 38 height 18
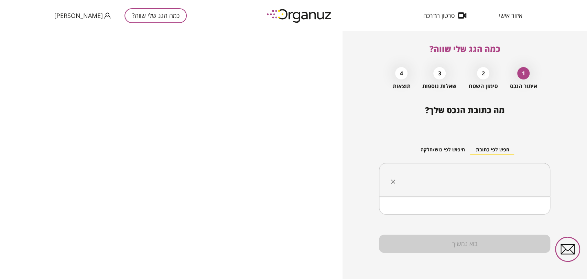
click at [476, 183] on input "text" at bounding box center [467, 179] width 150 height 17
paste input "**********"
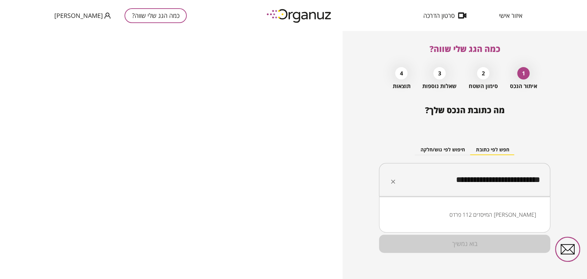
click at [520, 212] on li "המייסדים 112 פרדס [PERSON_NAME]" at bounding box center [464, 214] width 153 height 12
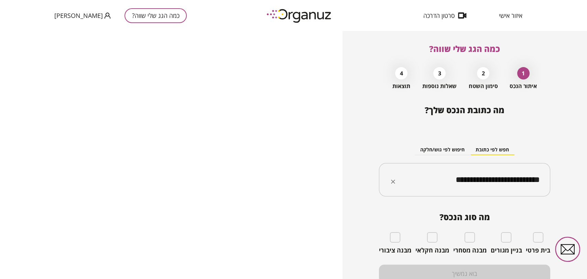
type input "**********"
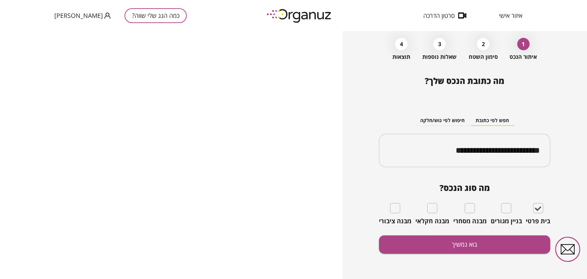
scroll to position [30, 0]
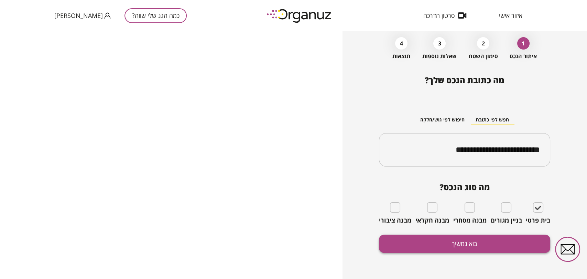
click at [469, 252] on button "בוא נמשיך" at bounding box center [464, 243] width 171 height 18
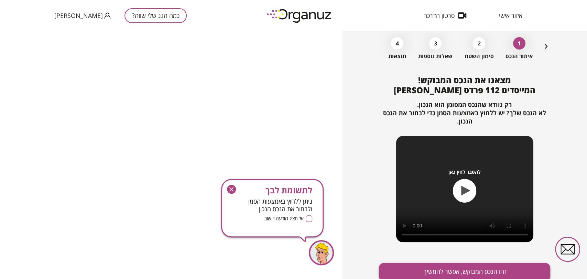
click at [464, 269] on button "זהו הנכס המבוקש, אפשר להמשיך" at bounding box center [464, 272] width 171 height 18
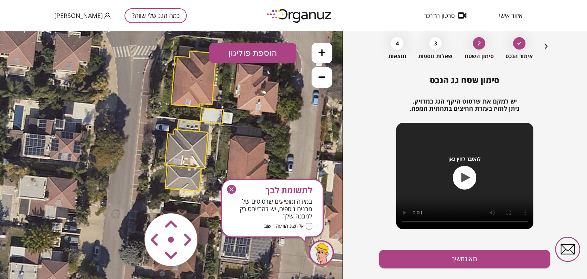
drag, startPoint x: 232, startPoint y: 137, endPoint x: 251, endPoint y: 110, distance: 32.6
click at [251, 110] on icon at bounding box center [195, 121] width 433 height 433
click at [231, 185] on icon "button" at bounding box center [231, 189] width 9 height 9
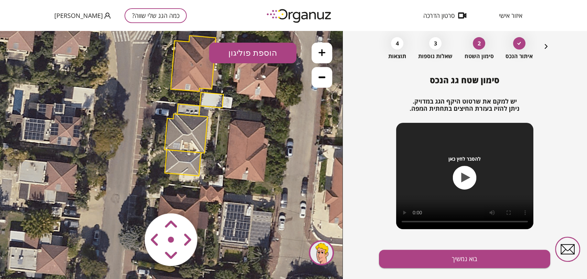
drag, startPoint x: 269, startPoint y: 171, endPoint x: 268, endPoint y: 158, distance: 13.1
click at [268, 158] on icon at bounding box center [195, 106] width 433 height 433
click at [130, 199] on area at bounding box center [130, 199] width 0 height 0
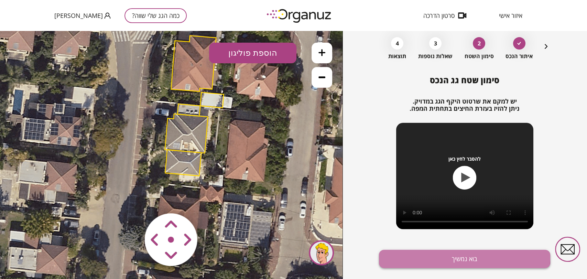
click at [434, 255] on button "בוא נמשיך" at bounding box center [464, 259] width 171 height 18
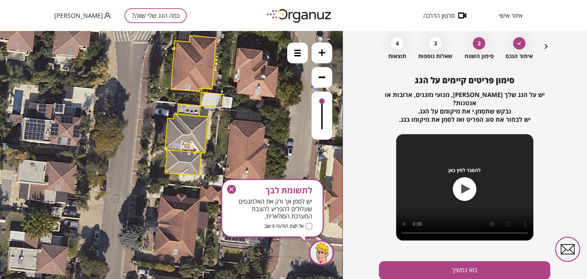
click at [434, 261] on button "בוא נמשיך" at bounding box center [464, 270] width 171 height 18
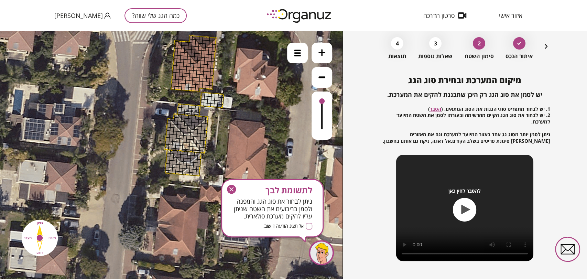
click at [330, 47] on button at bounding box center [321, 53] width 21 height 21
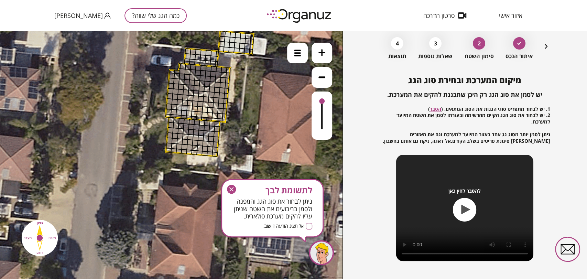
drag, startPoint x: 236, startPoint y: 154, endPoint x: 240, endPoint y: 124, distance: 30.1
click at [240, 124] on icon at bounding box center [211, 53] width 650 height 650
click at [293, 53] on div at bounding box center [297, 53] width 21 height 21
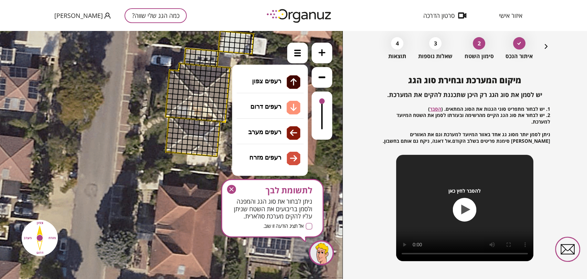
click at [275, 103] on li "גג רעפים רעפים צפון רעפים דרום רעפים מערב רעפים מזרח" at bounding box center [270, 99] width 72 height 22
click at [275, 105] on div ".st0 { fill: #FFFFFF; } 10" at bounding box center [171, 155] width 342 height 248
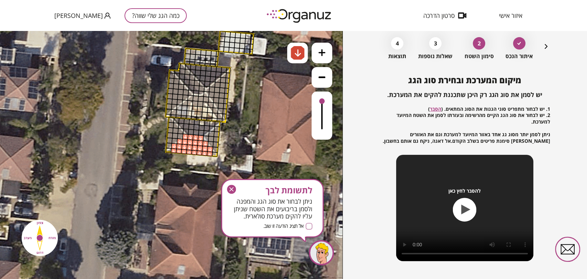
drag, startPoint x: 210, startPoint y: 154, endPoint x: 198, endPoint y: 137, distance: 20.6
click at [301, 54] on img at bounding box center [298, 53] width 14 height 14
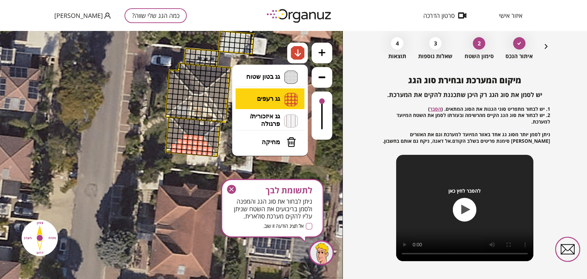
click at [286, 98] on li "גג רעפים רעפים צפון רעפים דרום רעפים מערב רעפים מזרח" at bounding box center [270, 98] width 72 height 21
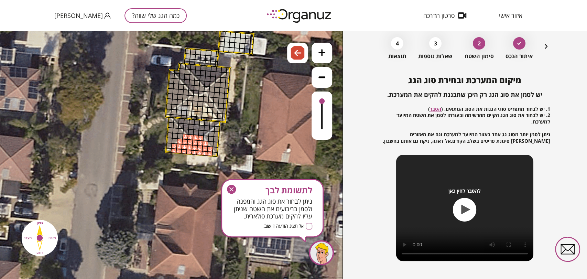
click at [275, 131] on div ".st0 { fill: #FFFFFF; } 10" at bounding box center [171, 155] width 342 height 248
drag, startPoint x: 167, startPoint y: 149, endPoint x: 179, endPoint y: 135, distance: 18.3
click at [302, 47] on img at bounding box center [298, 53] width 14 height 14
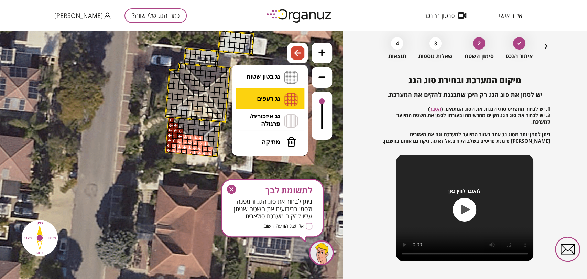
click at [278, 97] on li "גג רעפים רעפים צפון רעפים דרום רעפים מערב רעפים מזרח" at bounding box center [270, 98] width 72 height 21
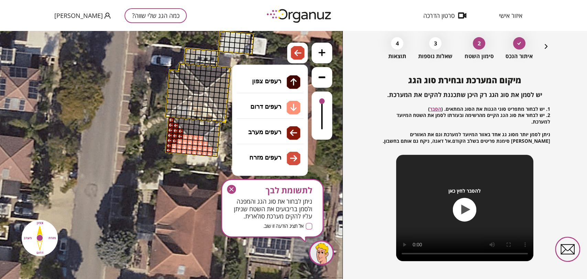
click at [282, 153] on div ".st0 { fill: #FFFFFF; } 10" at bounding box center [171, 155] width 342 height 248
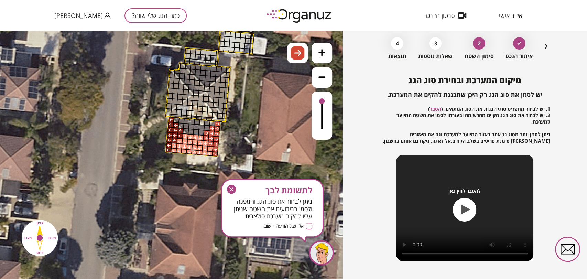
drag, startPoint x: 215, startPoint y: 152, endPoint x: 216, endPoint y: 134, distance: 18.3
click at [302, 54] on img at bounding box center [298, 53] width 14 height 14
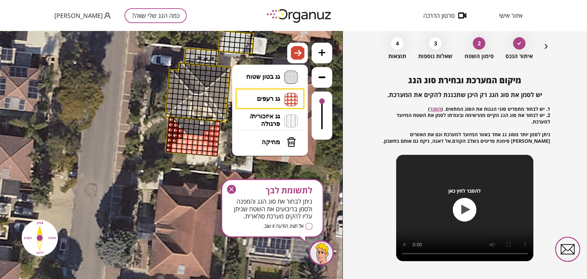
click at [274, 99] on li "גג רעפים רעפים צפון רעפים דרום רעפים מערב רעפים מזרח" at bounding box center [270, 98] width 72 height 21
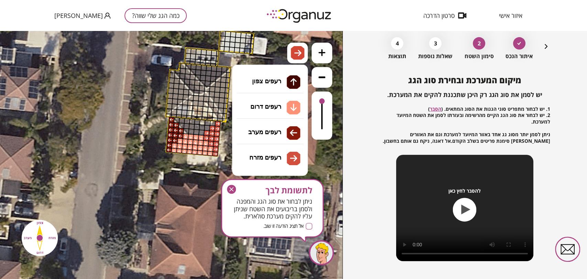
click at [271, 80] on div ".st0 { fill: #FFFFFF; } 10" at bounding box center [171, 155] width 342 height 248
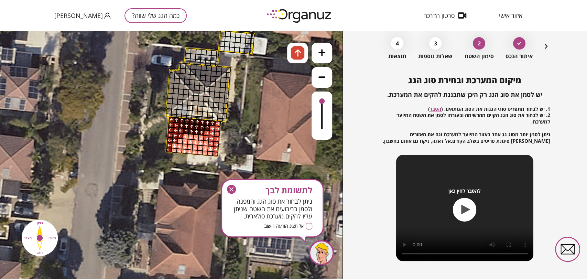
drag, startPoint x: 187, startPoint y: 130, endPoint x: 212, endPoint y: 123, distance: 25.6
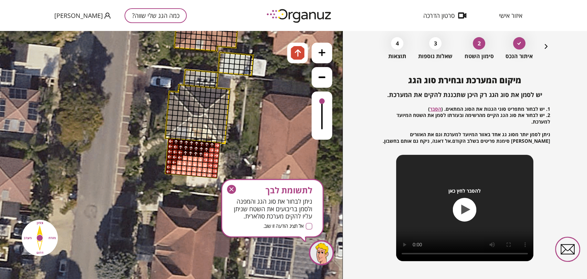
drag, startPoint x: 254, startPoint y: 121, endPoint x: 253, endPoint y: 142, distance: 21.7
click at [253, 142] on icon at bounding box center [211, 74] width 650 height 650
click at [303, 55] on img at bounding box center [298, 53] width 14 height 14
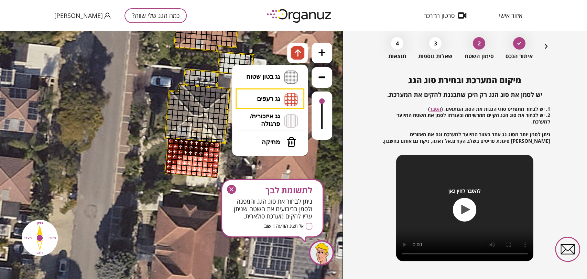
click at [266, 92] on li "גג רעפים רעפים צפון רעפים דרום רעפים מערב רעפים מזרח" at bounding box center [270, 98] width 72 height 21
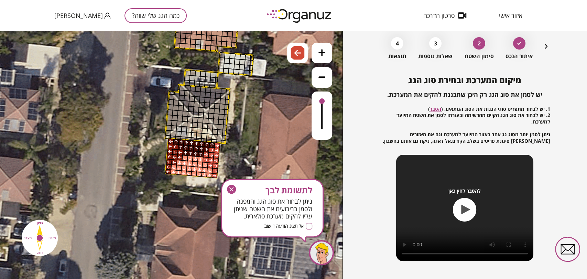
drag, startPoint x: 292, startPoint y: 133, endPoint x: 283, endPoint y: 130, distance: 9.4
click at [292, 132] on div ".st0 { fill: #FFFFFF; } 10" at bounding box center [171, 155] width 342 height 248
drag, startPoint x: 171, startPoint y: 92, endPoint x: 184, endPoint y: 109, distance: 21.7
click at [190, 116] on div at bounding box center [190, 119] width 6 height 6
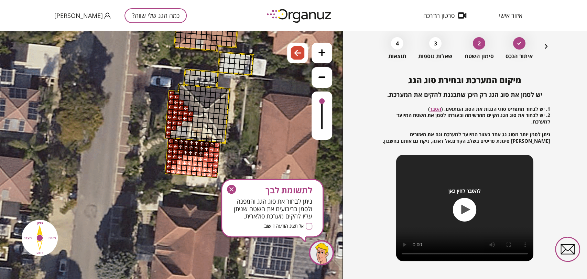
click at [189, 113] on div at bounding box center [190, 114] width 6 height 6
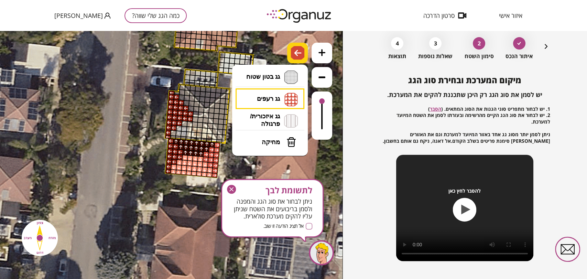
click at [296, 54] on img at bounding box center [297, 53] width 7 height 8
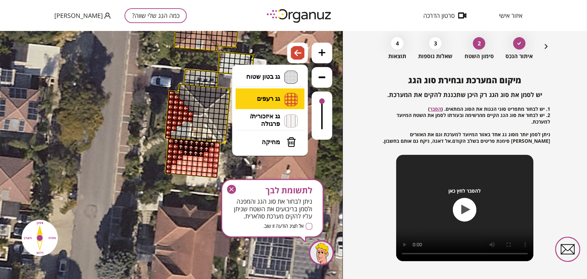
click at [277, 99] on li "גג רעפים רעפים צפון רעפים דרום רעפים מערב רעפים מזרח" at bounding box center [270, 98] width 72 height 21
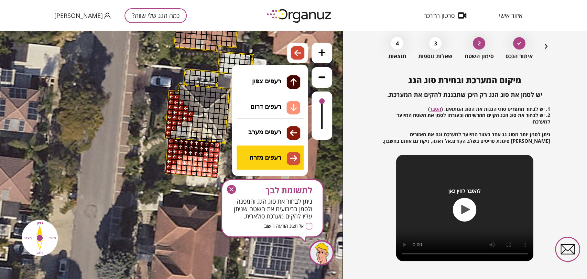
click at [286, 158] on div ".st0 { fill: #FFFFFF; } 10" at bounding box center [171, 155] width 342 height 248
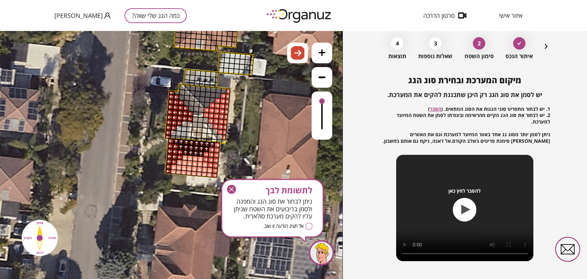
drag, startPoint x: 223, startPoint y: 135, endPoint x: 207, endPoint y: 110, distance: 30.0
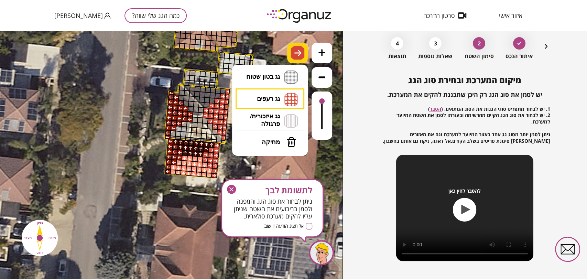
click at [300, 54] on img at bounding box center [297, 53] width 7 height 8
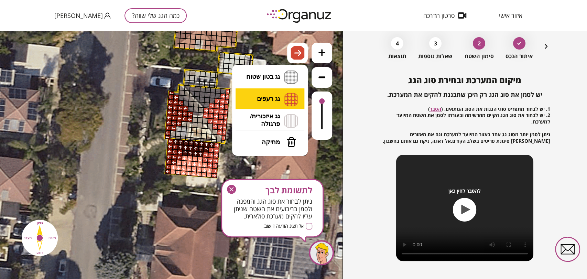
click at [279, 95] on li "גג רעפים רעפים צפון רעפים דרום רעפים מערב רעפים מזרח" at bounding box center [270, 98] width 72 height 21
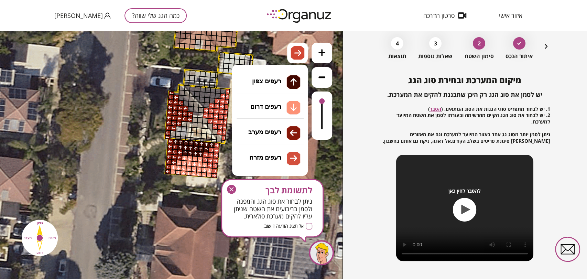
click at [268, 108] on div ".st0 { fill: #FFFFFF; } 10" at bounding box center [171, 155] width 342 height 248
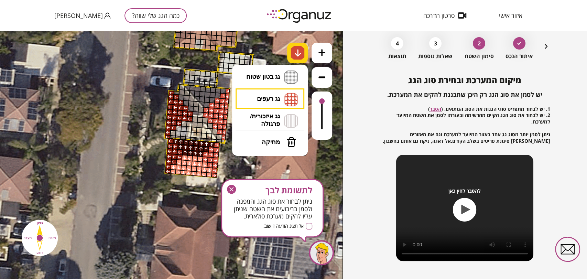
click at [298, 52] on img at bounding box center [297, 53] width 7 height 8
click at [277, 92] on li "גג רעפים רעפים צפון רעפים דרום רעפים מערב רעפים מזרח" at bounding box center [270, 98] width 72 height 21
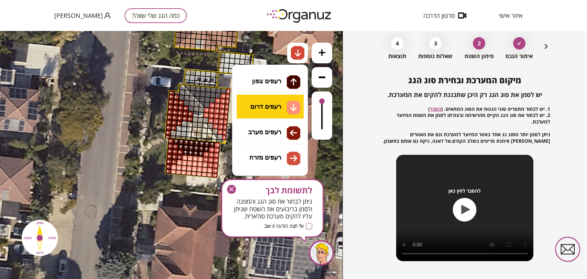
click at [277, 106] on div ".st0 { fill: #FFFFFF; } 10" at bounding box center [171, 155] width 342 height 248
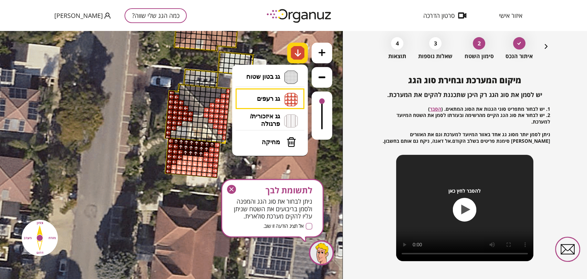
click at [301, 47] on img at bounding box center [298, 53] width 14 height 14
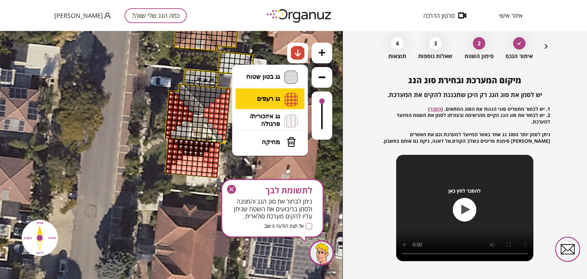
click at [268, 105] on li "גג רעפים רעפים צפון רעפים דרום רעפים מערב רעפים מזרח" at bounding box center [270, 98] width 72 height 21
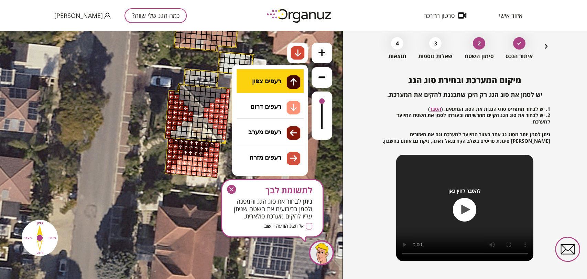
click at [264, 81] on div ".st0 { fill: #FFFFFF; } 10" at bounding box center [171, 155] width 342 height 248
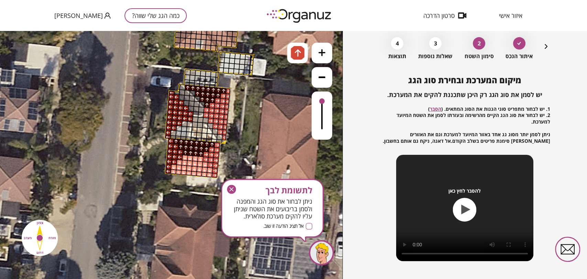
drag, startPoint x: 206, startPoint y: 103, endPoint x: 195, endPoint y: 90, distance: 17.3
click at [198, 96] on div at bounding box center [197, 99] width 6 height 6
click at [201, 102] on div at bounding box center [202, 104] width 6 height 6
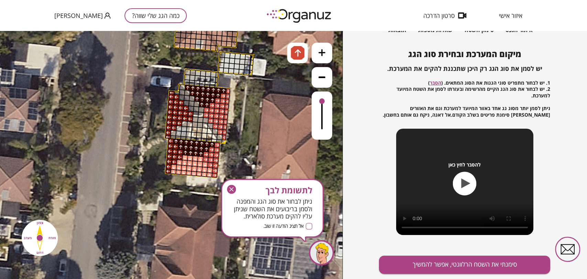
scroll to position [74, 0]
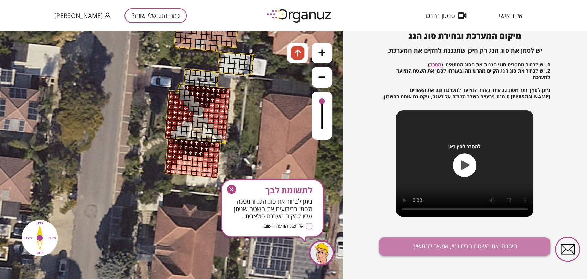
click at [473, 244] on button "סימנתי את השטח הרלוונטי, אפשר להמשיך" at bounding box center [464, 246] width 171 height 18
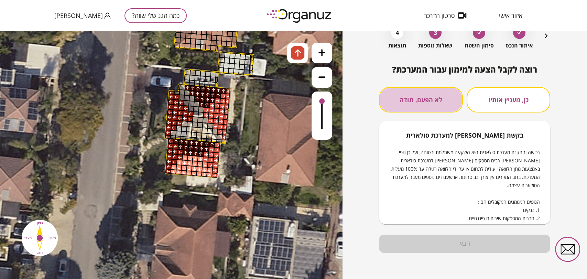
click at [445, 109] on button "לא הפעם, תודה" at bounding box center [421, 99] width 84 height 25
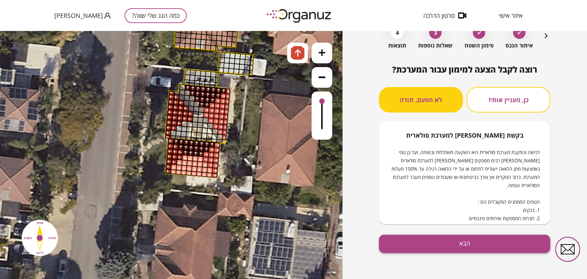
click at [457, 245] on button "הבא" at bounding box center [464, 243] width 171 height 18
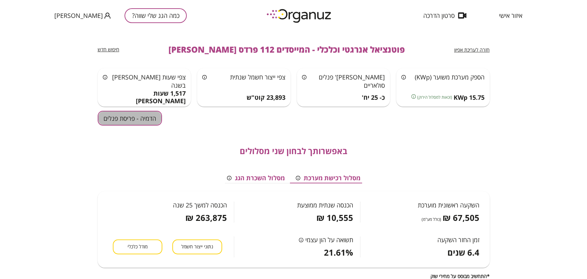
click at [136, 118] on button "הדמיה - פריסת פנלים" at bounding box center [130, 118] width 64 height 15
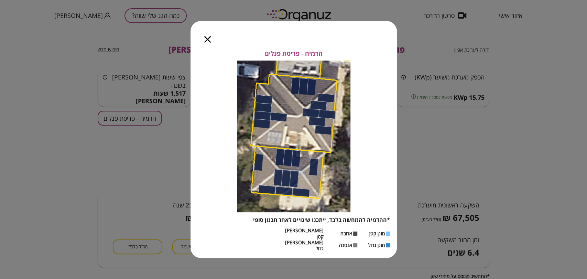
click at [206, 43] on icon "button" at bounding box center [207, 39] width 7 height 7
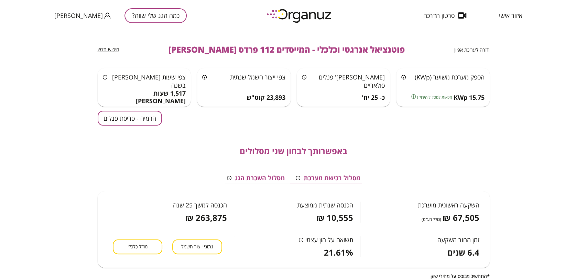
click at [469, 50] on span "חזרה לעריכת אפיון" at bounding box center [471, 49] width 35 height 7
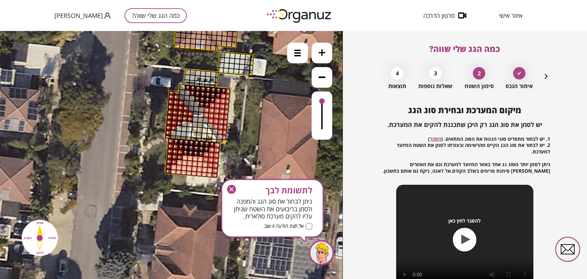
drag, startPoint x: 291, startPoint y: 57, endPoint x: 292, endPoint y: 64, distance: 7.3
click at [291, 57] on div at bounding box center [297, 53] width 21 height 21
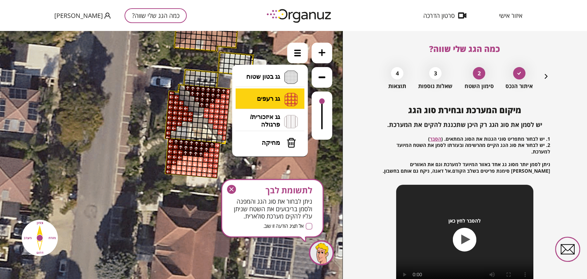
click at [285, 95] on li "גג רעפים רעפים צפון רעפים דרום רעפים מערב רעפים מזרח" at bounding box center [270, 99] width 72 height 22
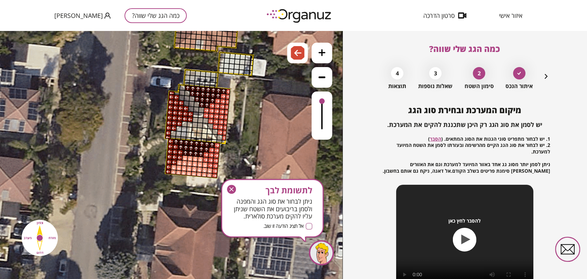
click at [268, 130] on div ".st0 { fill: #FFFFFF; } 10" at bounding box center [171, 155] width 342 height 248
click at [172, 166] on div at bounding box center [174, 167] width 6 height 6
click at [178, 163] on div at bounding box center [179, 163] width 6 height 6
click at [295, 50] on img at bounding box center [297, 53] width 7 height 8
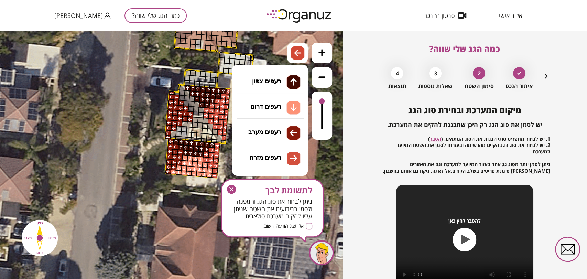
click at [287, 101] on li "גג רעפים רעפים צפון רעפים דרום רעפים מערב רעפים מזרח" at bounding box center [270, 98] width 72 height 21
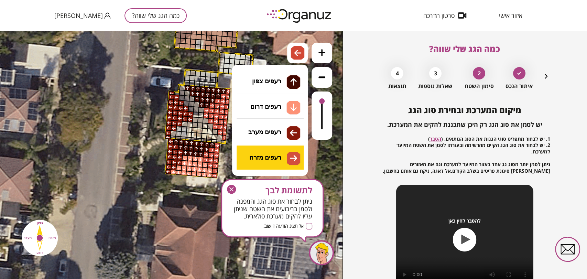
click at [274, 153] on div ".st0 { fill: #FFFFFF; } 10" at bounding box center [171, 155] width 342 height 248
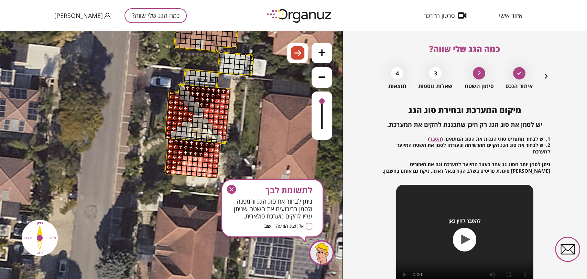
click at [211, 170] on div "לתשומת לבך ניתן לבחור את סוג הגג והמפנה ולסמן בריבועים את השטח שניתן עליו להקים…" at bounding box center [272, 204] width 123 height 72
drag, startPoint x: 210, startPoint y: 202, endPoint x: 210, endPoint y: 170, distance: 32.0
click at [210, 170] on div at bounding box center [210, 170] width 6 height 6
click at [237, 190] on span "לתשומת לבך" at bounding box center [272, 190] width 80 height 10
click at [234, 189] on icon "button" at bounding box center [231, 189] width 9 height 9
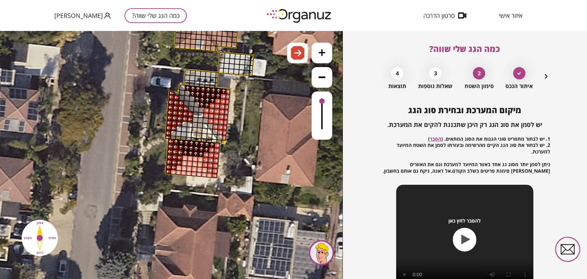
click at [205, 165] on div at bounding box center [205, 165] width 6 height 6
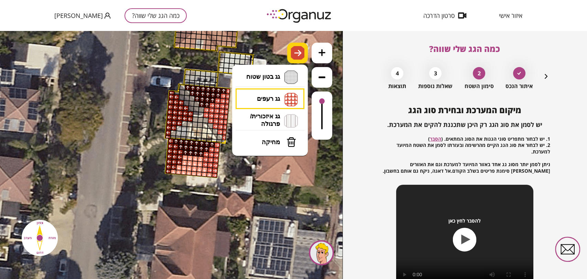
click at [294, 58] on img at bounding box center [298, 53] width 14 height 14
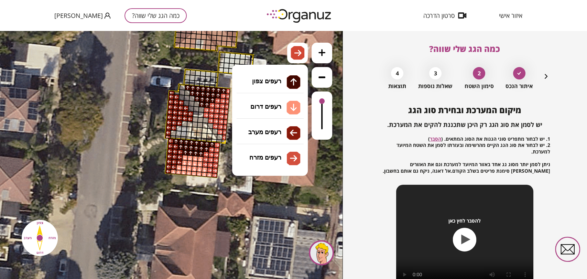
click at [274, 92] on li "גג רעפים רעפים צפון רעפים דרום רעפים מערב רעפים מזרח" at bounding box center [270, 98] width 72 height 21
click at [271, 103] on div ".st0 { fill: #FFFFFF; } 10" at bounding box center [171, 155] width 342 height 248
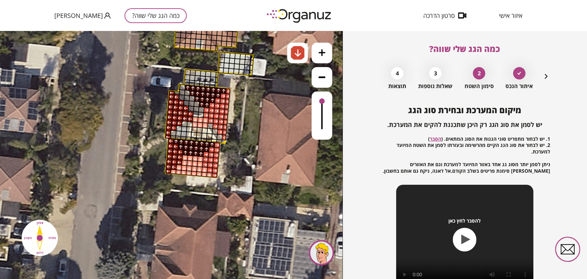
drag, startPoint x: 205, startPoint y: 120, endPoint x: 198, endPoint y: 119, distance: 7.1
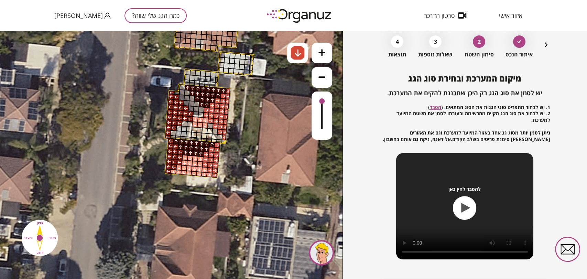
scroll to position [74, 0]
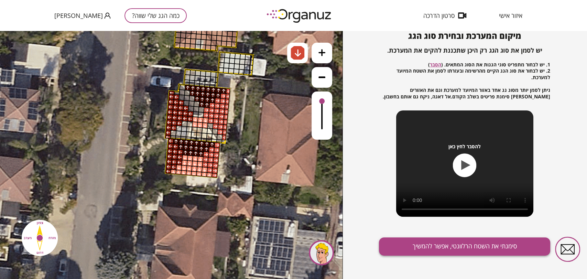
click at [430, 249] on button "סימנתי את השטח הרלוונטי, אפשר להמשיך" at bounding box center [464, 246] width 171 height 18
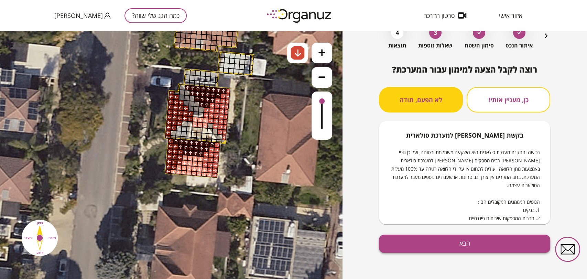
click at [425, 247] on button "הבא" at bounding box center [464, 243] width 171 height 18
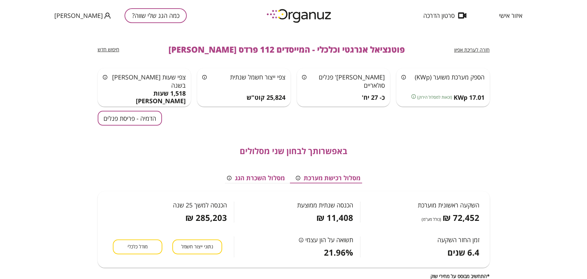
click at [148, 121] on button "הדמיה - פריסת פנלים" at bounding box center [130, 118] width 64 height 15
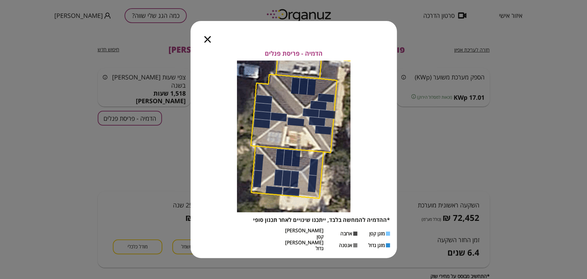
click at [207, 43] on icon "button" at bounding box center [207, 39] width 7 height 7
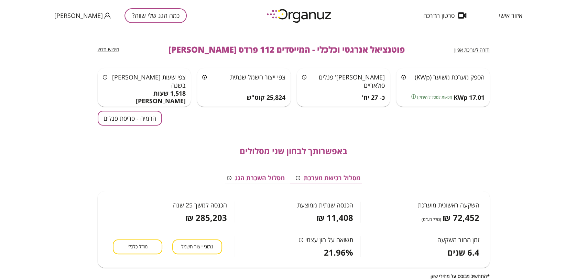
click at [462, 48] on span "חזרה לעריכת אפיון" at bounding box center [471, 49] width 35 height 7
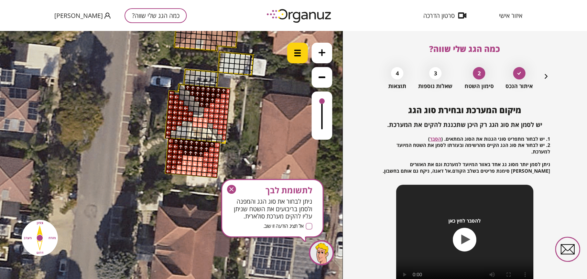
click at [292, 47] on div at bounding box center [297, 53] width 21 height 21
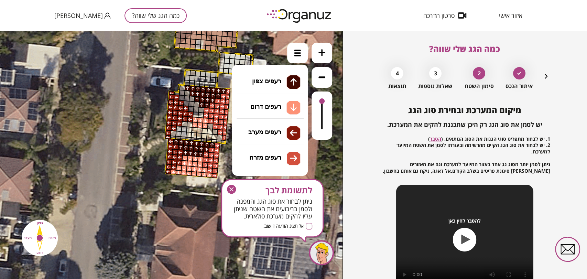
click at [285, 92] on li "גג רעפים רעפים צפון רעפים דרום רעפים מערב רעפים מזרח" at bounding box center [270, 99] width 72 height 22
click at [285, 112] on div ".st0 { fill: #FFFFFF; } 10" at bounding box center [171, 155] width 342 height 248
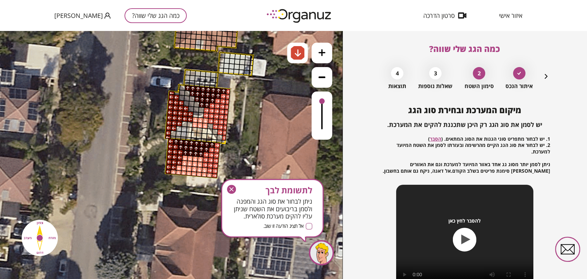
click at [208, 169] on div at bounding box center [210, 170] width 6 height 6
click at [202, 166] on div at bounding box center [205, 165] width 6 height 6
click at [233, 190] on icon "button" at bounding box center [231, 189] width 9 height 9
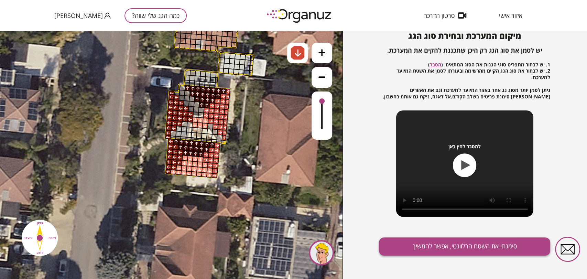
click at [457, 248] on button "סימנתי את השטח הרלוונטי, אפשר להמשיך" at bounding box center [464, 246] width 171 height 18
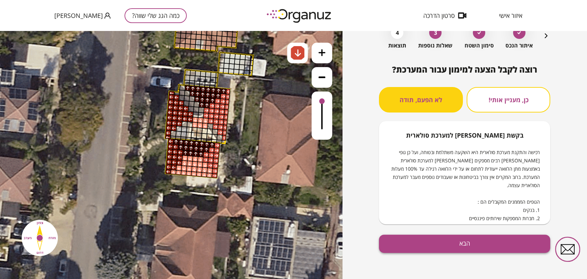
scroll to position [41, 0]
click at [452, 248] on button "הבא" at bounding box center [464, 243] width 171 height 18
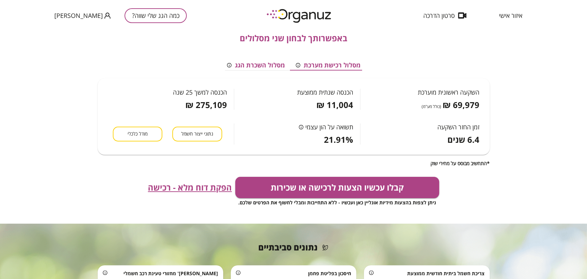
scroll to position [114, 0]
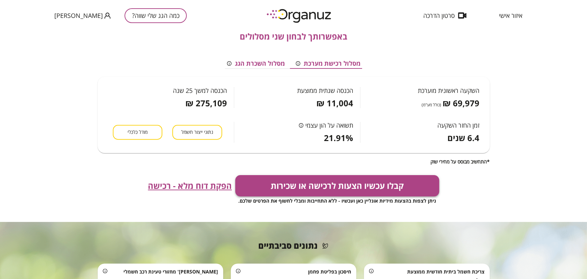
click at [264, 182] on button "קבלו עכשיו הצעות לרכישה או שכירות" at bounding box center [337, 185] width 204 height 21
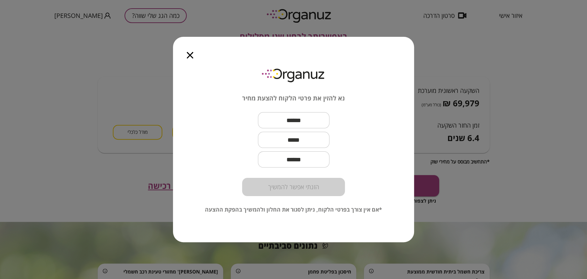
click at [189, 57] on icon "button" at bounding box center [190, 55] width 7 height 7
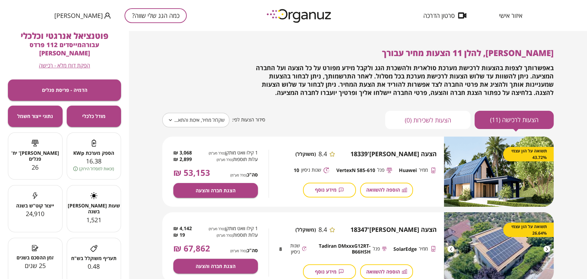
click at [136, 17] on button "כמה הגג שלי שווה?" at bounding box center [155, 15] width 62 height 15
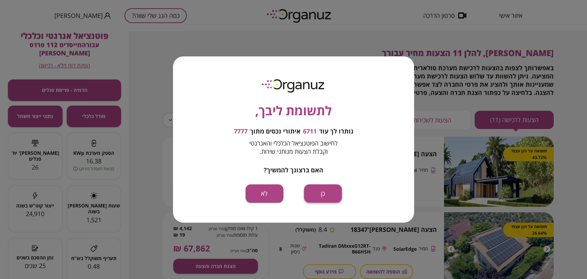
click at [316, 197] on button "כן" at bounding box center [323, 193] width 38 height 18
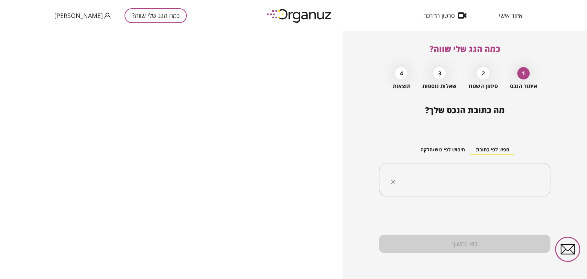
click at [470, 176] on input "text" at bounding box center [467, 179] width 150 height 17
paste input "**********"
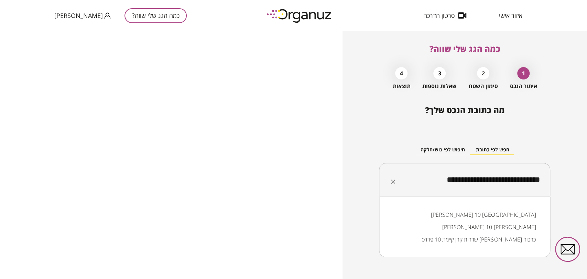
drag, startPoint x: 524, startPoint y: 178, endPoint x: 512, endPoint y: 179, distance: 11.8
click at [512, 179] on input "**********" at bounding box center [467, 179] width 150 height 17
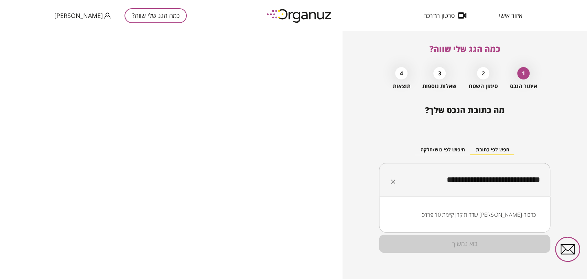
click at [506, 212] on li "שדרות קרן קיימת 10 פרדס [PERSON_NAME]-כרכור" at bounding box center [464, 214] width 153 height 12
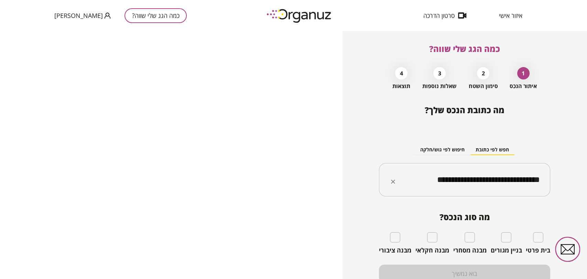
type input "**********"
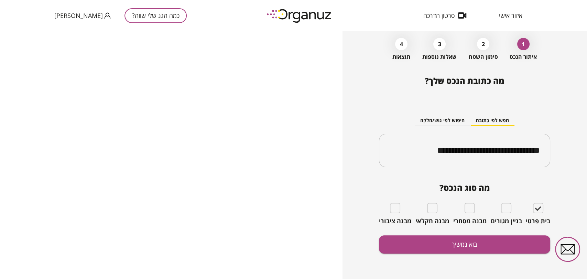
scroll to position [30, 0]
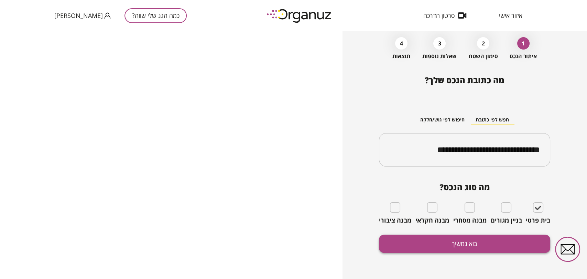
click at [474, 248] on button "בוא נמשיך" at bounding box center [464, 243] width 171 height 18
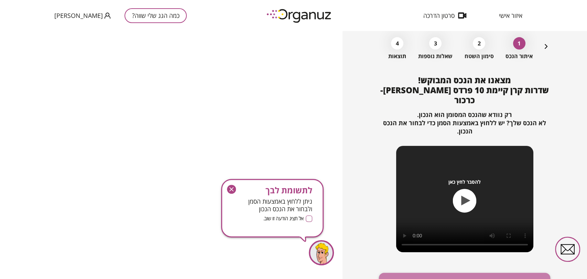
click at [464, 273] on button "זהו הנכס המבוקש, אפשר להמשיך" at bounding box center [464, 282] width 171 height 18
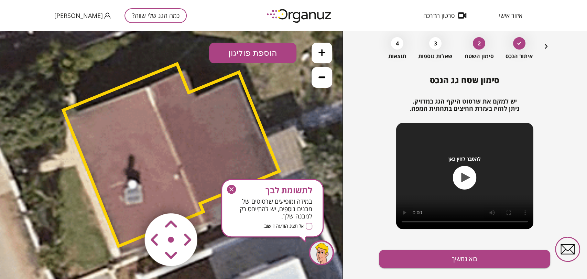
click at [239, 190] on span "לתשומת לבך" at bounding box center [272, 190] width 80 height 10
click at [233, 185] on icon "button" at bounding box center [231, 189] width 9 height 9
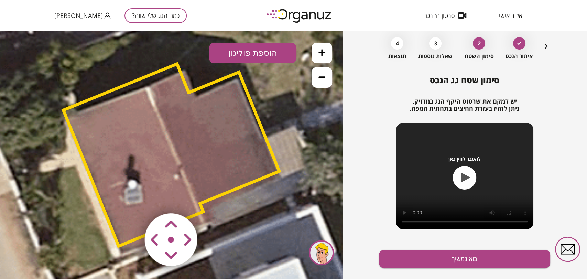
click at [319, 73] on button at bounding box center [321, 77] width 21 height 21
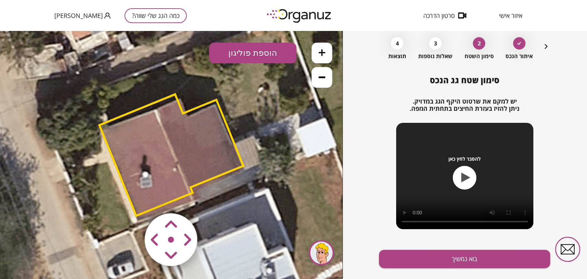
click at [319, 74] on icon at bounding box center [321, 77] width 7 height 7
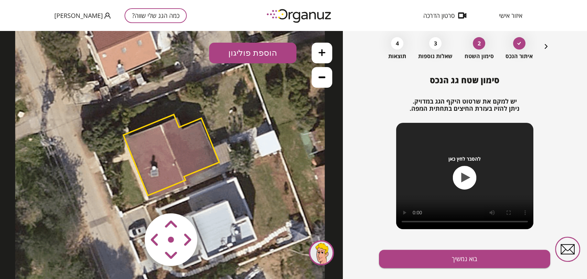
click at [130, 199] on area at bounding box center [130, 199] width 0 height 0
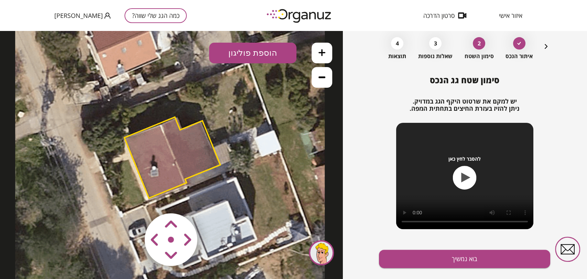
click at [130, 199] on area at bounding box center [130, 199] width 0 height 0
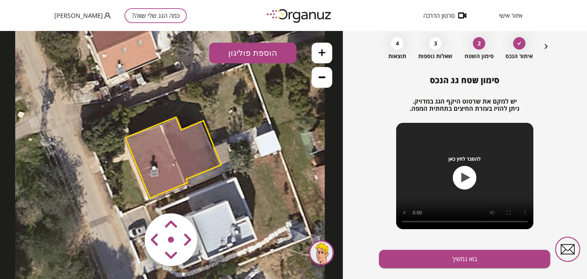
click at [130, 199] on area at bounding box center [130, 199] width 0 height 0
click at [397, 257] on button "בוא נמשיך" at bounding box center [464, 259] width 171 height 18
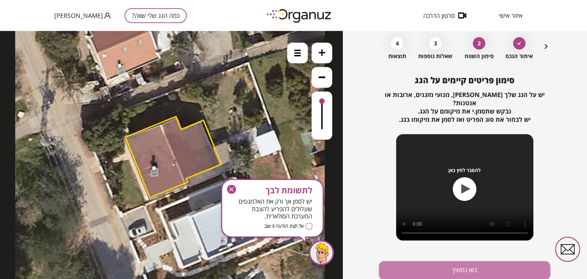
click at [397, 261] on button "בוא נמשיך" at bounding box center [464, 270] width 171 height 18
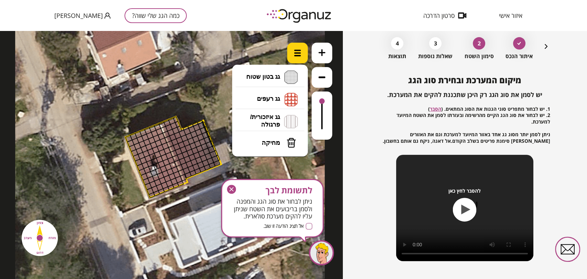
click at [297, 51] on img at bounding box center [297, 53] width 7 height 7
click at [539, 46] on div "איתור הנכס 2 סימון השטח 3 שאלות נוספות 4 תוצאות" at bounding box center [464, 47] width 171 height 26
click at [550, 46] on div "כמה הגג שלי שווה? איתור הנכס 2 סימון השטח 3 שאלות נוספות 4 תוצאות מיקום המערכת …" at bounding box center [464, 155] width 244 height 248
click at [539, 47] on div "איתור הנכס 2 סימון השטח 3 שאלות נוספות 4 תוצאות" at bounding box center [464, 47] width 171 height 26
click at [544, 46] on icon "button" at bounding box center [546, 46] width 8 height 8
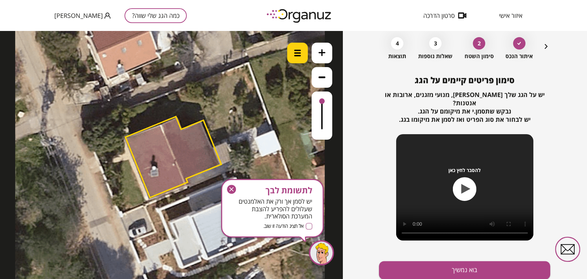
click at [302, 55] on div at bounding box center [297, 53] width 21 height 21
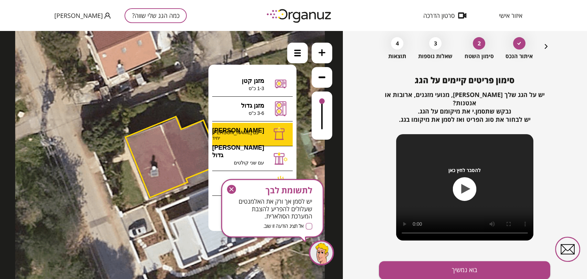
click at [261, 136] on div ".st0 { fill: #FFFFFF; } 10" at bounding box center [171, 155] width 342 height 248
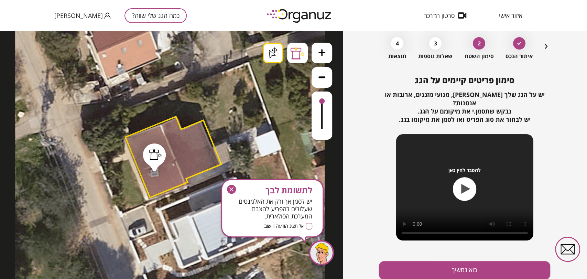
click at [231, 188] on icon "button" at bounding box center [231, 189] width 4 height 4
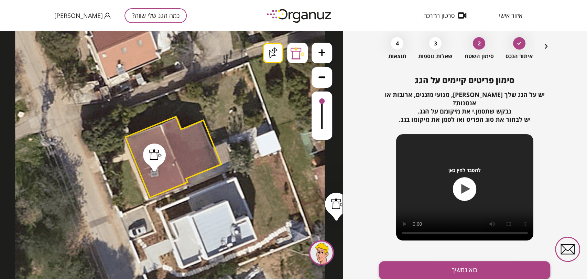
click at [495, 264] on button "בוא נמשיך" at bounding box center [464, 270] width 171 height 18
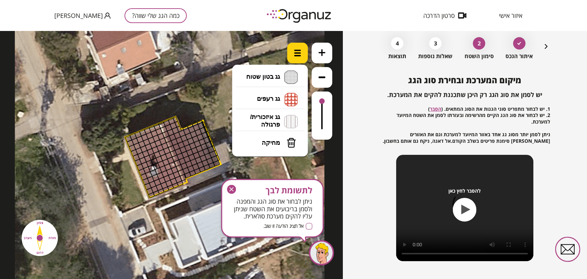
click at [299, 55] on img at bounding box center [297, 53] width 7 height 7
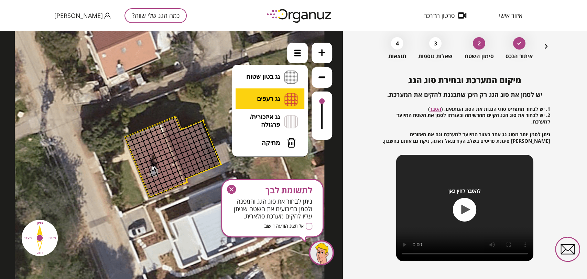
click at [278, 92] on li "גג רעפים רעפים צפון רעפים דרום רעפים מערב רעפים מזרח" at bounding box center [270, 99] width 72 height 22
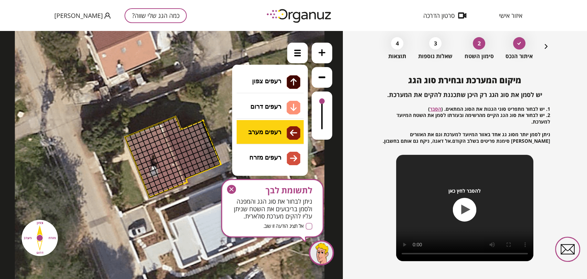
click at [277, 139] on div ".st0 { fill: #FFFFFF; } .st0 { fill: #FFFFFF; }" at bounding box center [171, 155] width 342 height 248
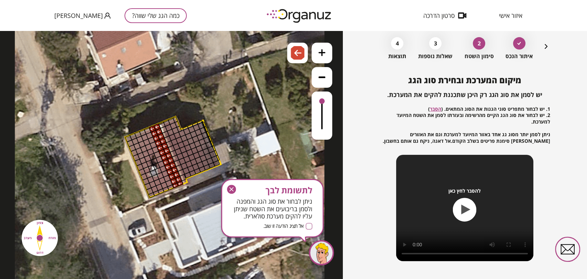
drag, startPoint x: 179, startPoint y: 181, endPoint x: 161, endPoint y: 156, distance: 31.7
click at [17, 3] on div at bounding box center [17, 3] width 0 height 0
click at [296, 52] on img at bounding box center [297, 53] width 7 height 8
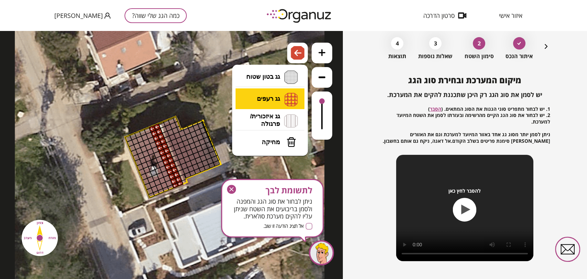
click at [276, 93] on li "גג רעפים רעפים צפון רעפים דרום רעפים מערב רעפים מזרח" at bounding box center [270, 98] width 72 height 21
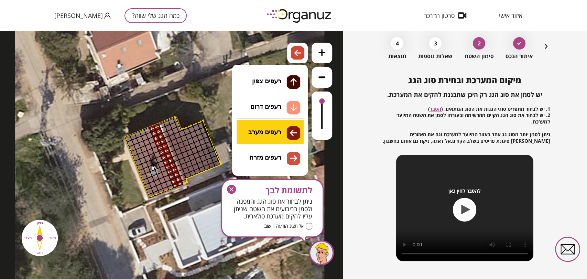
click at [278, 131] on div ".st0 { fill: #FFFFFF; } .st0 { fill: #FFFFFF; }" at bounding box center [171, 155] width 342 height 248
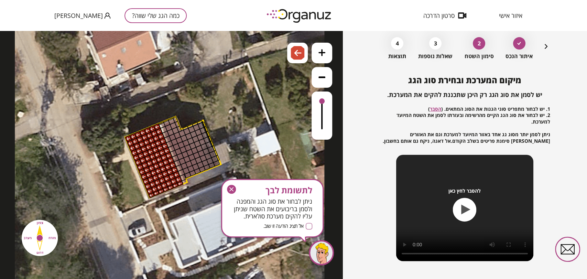
drag, startPoint x: 171, startPoint y: 186, endPoint x: 159, endPoint y: 193, distance: 13.7
click at [155, 196] on div ".st0 { fill: #FFFFFF; } .st0 { fill: #FFFFFF; }" at bounding box center [169, 155] width 309 height 309
click at [297, 54] on img at bounding box center [297, 53] width 7 height 8
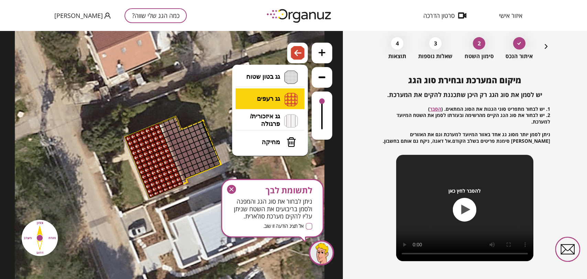
click at [276, 97] on li "גג רעפים רעפים צפון רעפים דרום רעפים מערב רעפים מזרח" at bounding box center [270, 98] width 72 height 21
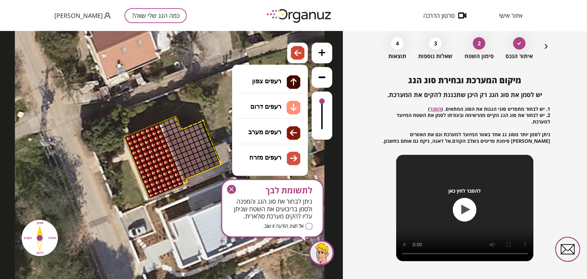
click at [284, 156] on div ".st0 { fill: #FFFFFF; } .st0 { fill: #FFFFFF; }" at bounding box center [171, 155] width 342 height 248
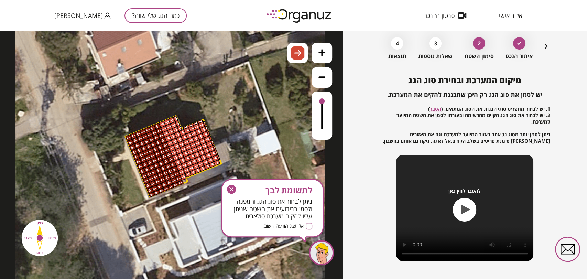
drag, startPoint x: 163, startPoint y: 124, endPoint x: 205, endPoint y: 125, distance: 42.6
click at [17, 3] on div at bounding box center [17, 3] width 0 height 0
click at [234, 190] on icon "button" at bounding box center [231, 189] width 9 height 9
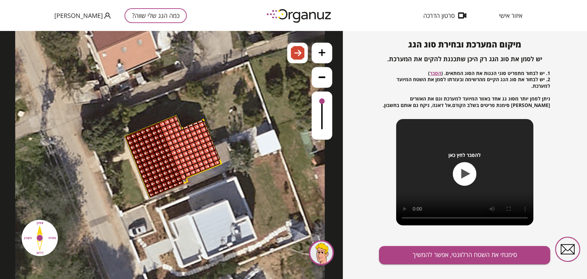
scroll to position [74, 0]
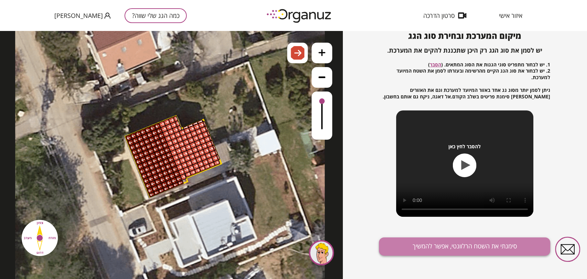
click at [468, 246] on button "סימנתי את השטח הרלוונטי, אפשר להמשיך" at bounding box center [464, 246] width 171 height 18
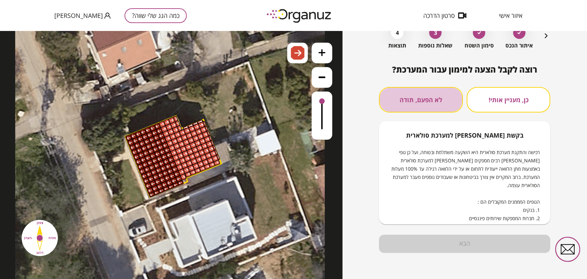
click at [407, 105] on button "לא הפעם, תודה" at bounding box center [421, 99] width 84 height 25
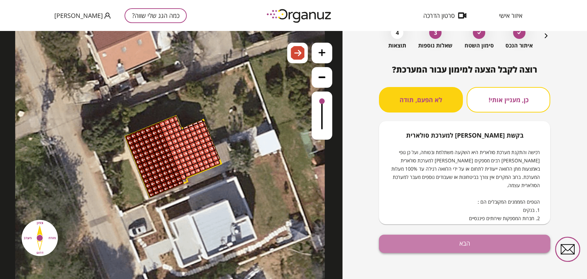
click at [455, 244] on button "הבא" at bounding box center [464, 243] width 171 height 18
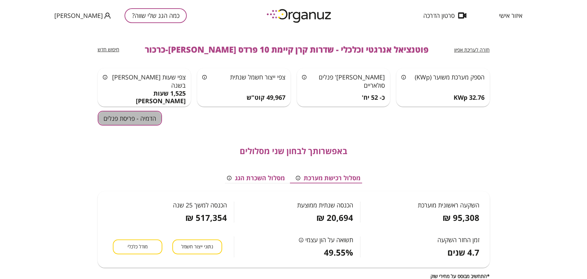
click at [156, 117] on button "הדמיה - פריסת פנלים" at bounding box center [130, 118] width 64 height 15
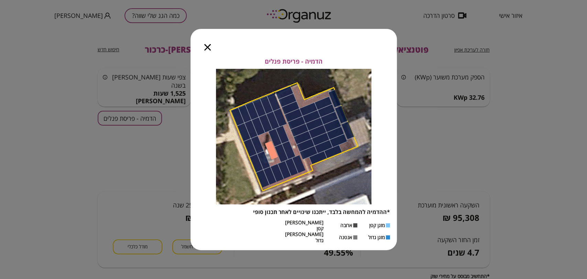
click at [206, 51] on icon "button" at bounding box center [207, 47] width 7 height 7
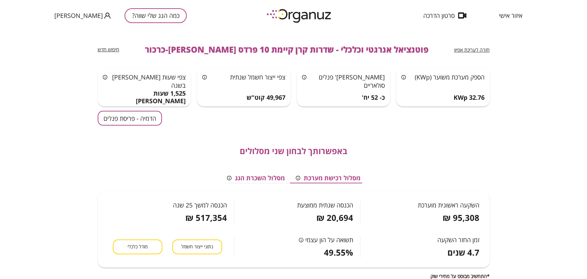
click at [146, 119] on button "הדמיה - פריסת פנלים" at bounding box center [130, 118] width 64 height 15
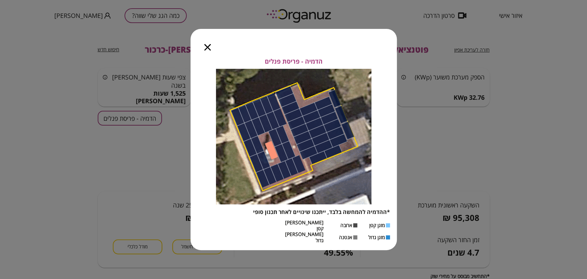
click at [208, 51] on icon "button" at bounding box center [207, 47] width 7 height 7
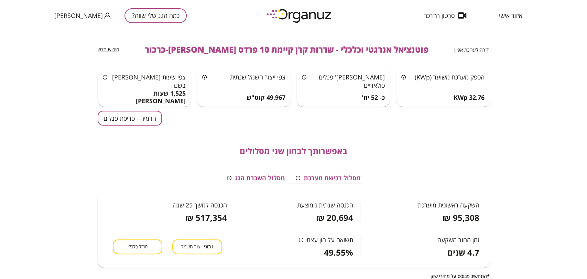
click at [469, 46] on span "חזרה לעריכת אפיון" at bounding box center [471, 49] width 35 height 7
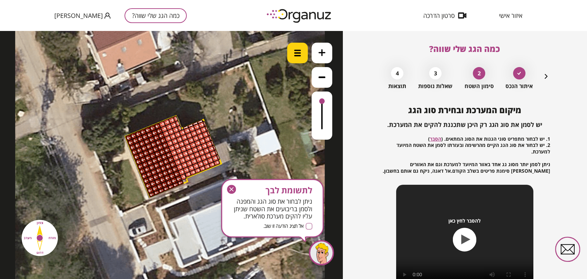
click at [299, 56] on img at bounding box center [297, 53] width 7 height 7
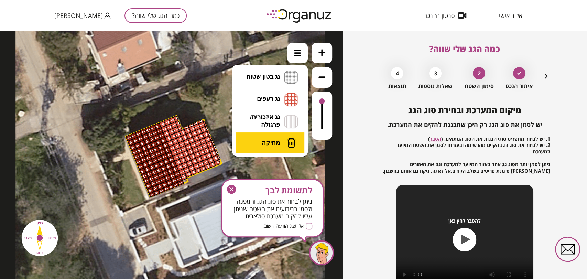
click at [279, 144] on span "מחיקה" at bounding box center [271, 143] width 18 height 8
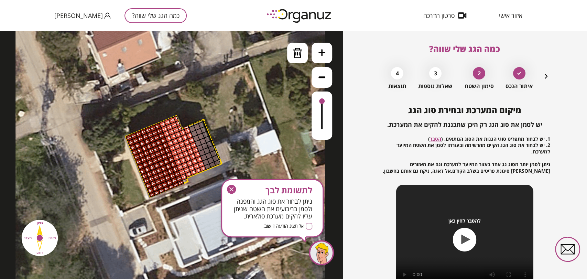
drag, startPoint x: 196, startPoint y: 128, endPoint x: 217, endPoint y: 167, distance: 45.2
click at [216, 167] on div ".st0 { fill: #FFFFFF; } .st0 { fill: #FFFFFF; }" at bounding box center [169, 155] width 309 height 309
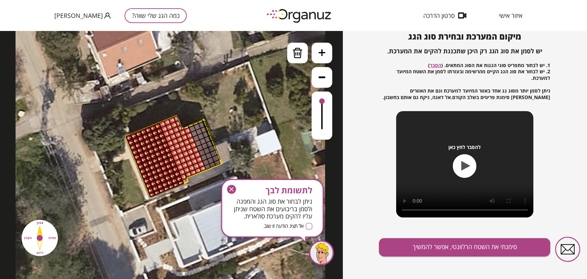
scroll to position [74, 0]
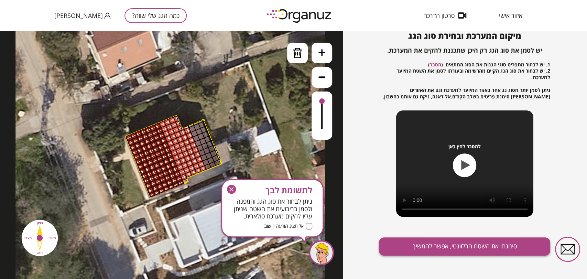
click at [503, 249] on button "סימנתי את השטח הרלוונטי, אפשר להמשיך" at bounding box center [464, 246] width 171 height 18
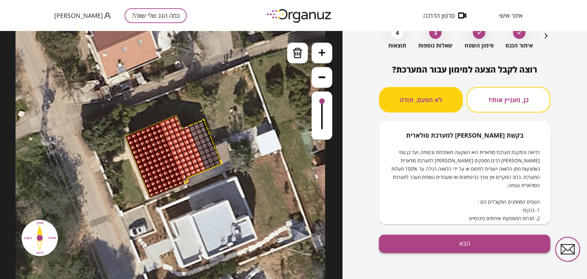
click at [434, 240] on button "הבא" at bounding box center [464, 243] width 171 height 18
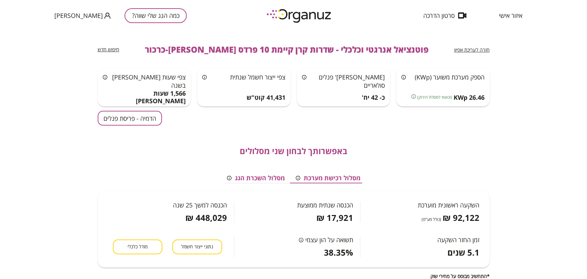
click at [157, 118] on button "הדמיה - פריסת פנלים" at bounding box center [130, 118] width 64 height 15
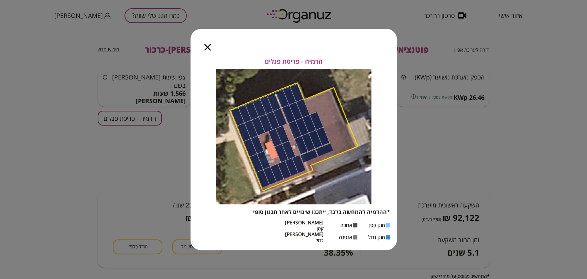
click at [203, 51] on div at bounding box center [207, 43] width 34 height 29
click at [206, 51] on icon "button" at bounding box center [207, 47] width 7 height 7
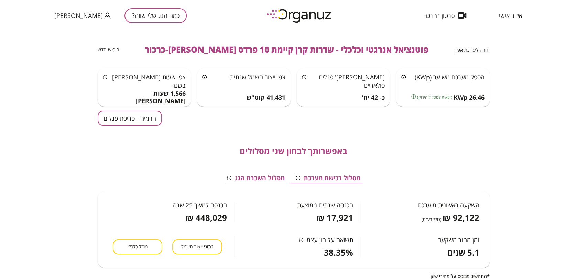
click at [462, 48] on span "חזרה לעריכת אפיון" at bounding box center [471, 49] width 35 height 7
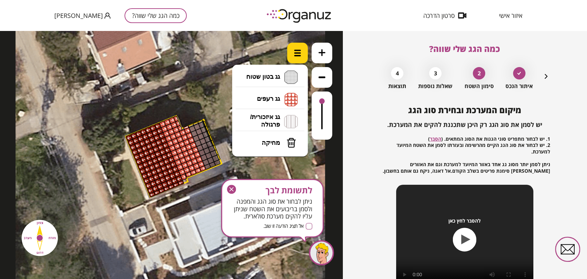
click at [301, 57] on div at bounding box center [297, 53] width 21 height 21
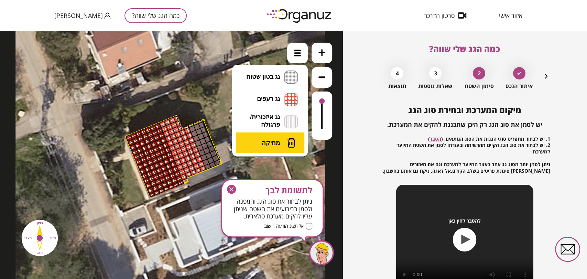
click at [278, 139] on span "מחיקה" at bounding box center [271, 143] width 18 height 8
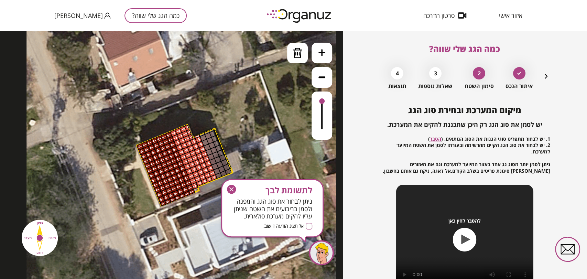
drag, startPoint x: 184, startPoint y: 127, endPoint x: 197, endPoint y: 138, distance: 17.5
click at [197, 138] on div ".st0 { fill: #FFFFFF; } .st0 { fill: #FFFFFF; }" at bounding box center [180, 164] width 309 height 309
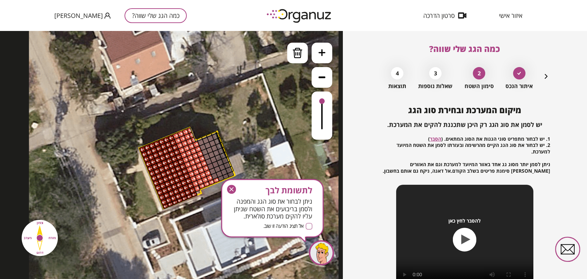
drag, startPoint x: 198, startPoint y: 139, endPoint x: 217, endPoint y: 187, distance: 51.2
click at [217, 187] on div ".st0 { fill: #FFFFFF; } .st0 { fill: #FFFFFF; }" at bounding box center [183, 166] width 309 height 309
click at [230, 187] on icon "button" at bounding box center [231, 189] width 4 height 4
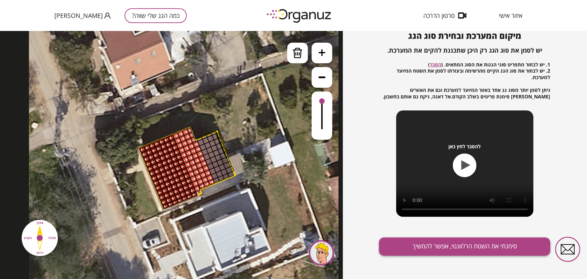
click at [468, 243] on button "סימנתי את השטח הרלוונטי, אפשר להמשיך" at bounding box center [464, 246] width 171 height 18
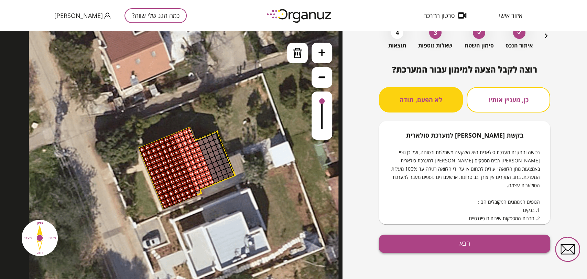
click at [499, 244] on button "הבא" at bounding box center [464, 243] width 171 height 18
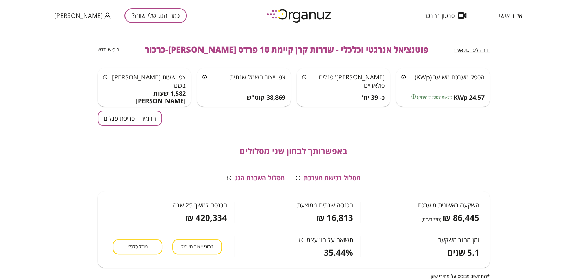
click at [116, 117] on button "הדמיה - פריסת פנלים" at bounding box center [130, 118] width 64 height 15
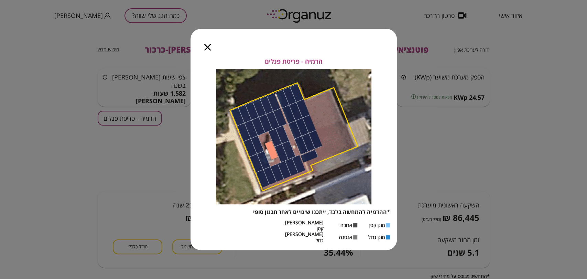
click at [204, 52] on div at bounding box center [207, 43] width 34 height 29
click at [209, 51] on icon "button" at bounding box center [207, 47] width 7 height 7
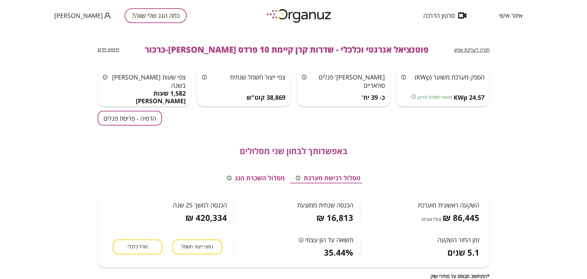
click at [460, 52] on span "חזרה לעריכת אפיון" at bounding box center [471, 49] width 35 height 7
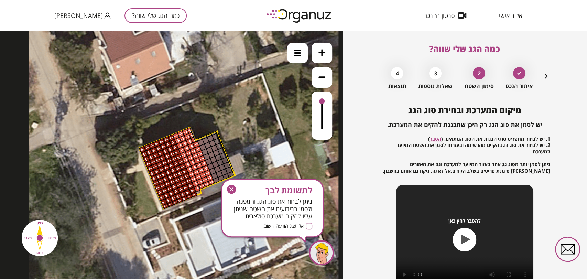
drag, startPoint x: 229, startPoint y: 159, endPoint x: 229, endPoint y: 190, distance: 30.9
click at [229, 190] on g "button" at bounding box center [231, 189] width 9 height 9
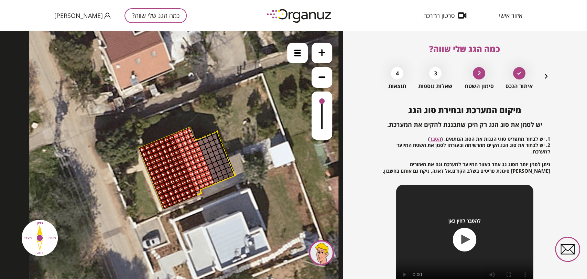
click at [299, 65] on icon at bounding box center [183, 166] width 309 height 309
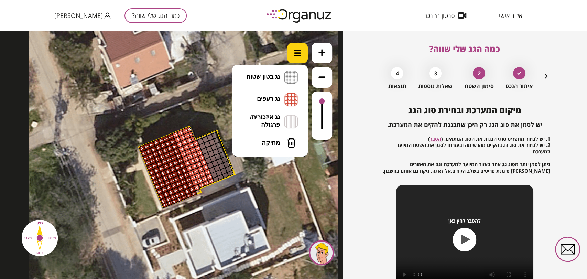
click at [296, 59] on div at bounding box center [297, 53] width 21 height 21
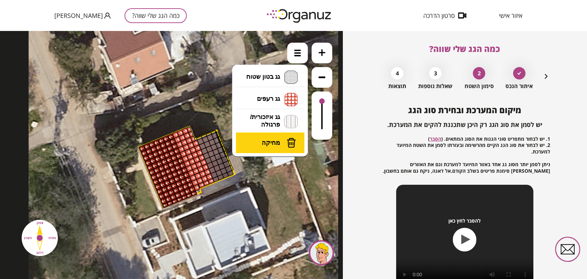
click at [270, 140] on span "מחיקה" at bounding box center [271, 143] width 18 height 8
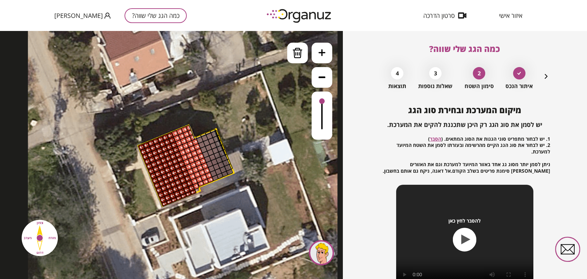
click at [212, 182] on icon at bounding box center [182, 164] width 309 height 309
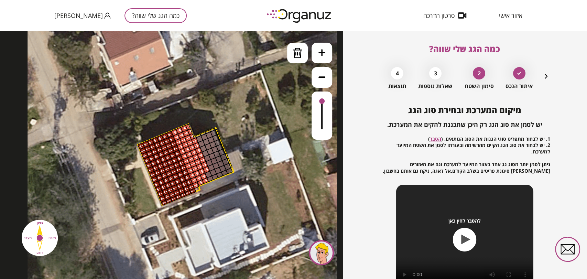
drag, startPoint x: 208, startPoint y: 178, endPoint x: 205, endPoint y: 171, distance: 8.0
click at [30, 11] on div at bounding box center [30, 11] width 0 height 0
drag, startPoint x: 205, startPoint y: 169, endPoint x: 187, endPoint y: 126, distance: 46.4
click at [30, 11] on div at bounding box center [30, 11] width 0 height 0
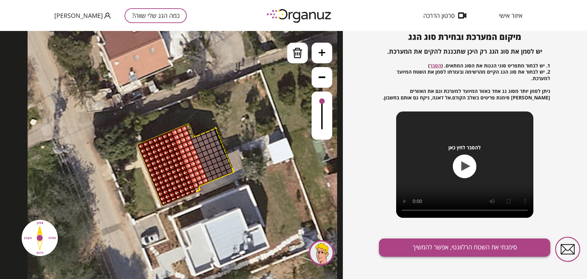
scroll to position [74, 0]
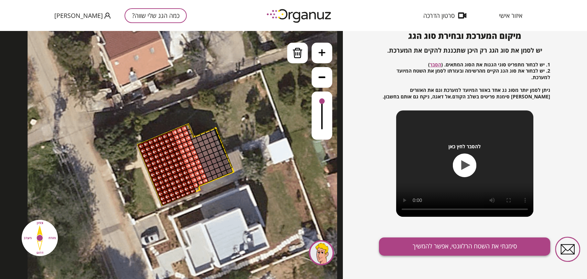
click at [469, 251] on button "סימנתי את השטח הרלוונטי, אפשר להמשיך" at bounding box center [464, 246] width 171 height 18
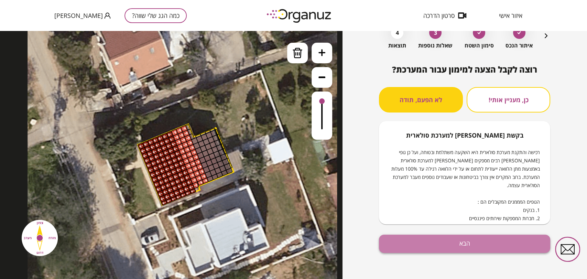
drag, startPoint x: 490, startPoint y: 248, endPoint x: 490, endPoint y: 243, distance: 4.8
click at [490, 246] on button "הבא" at bounding box center [464, 243] width 171 height 18
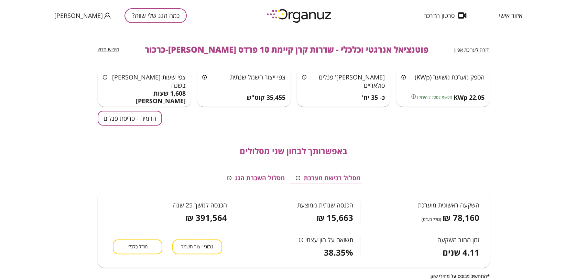
click at [154, 122] on button "הדמיה - פריסת פנלים" at bounding box center [130, 118] width 64 height 15
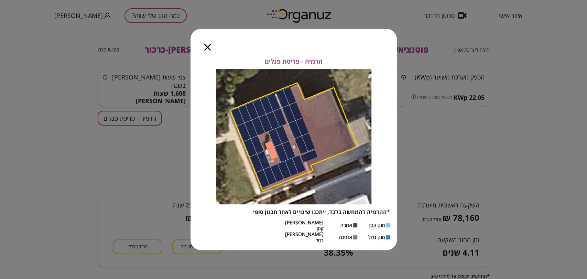
click at [208, 51] on icon "button" at bounding box center [207, 47] width 7 height 7
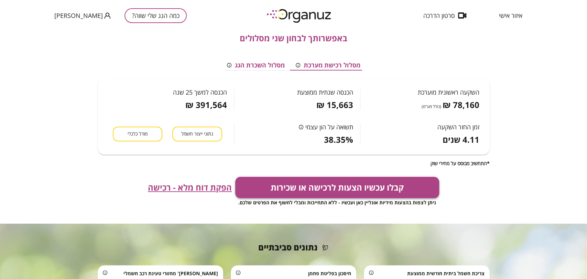
scroll to position [114, 0]
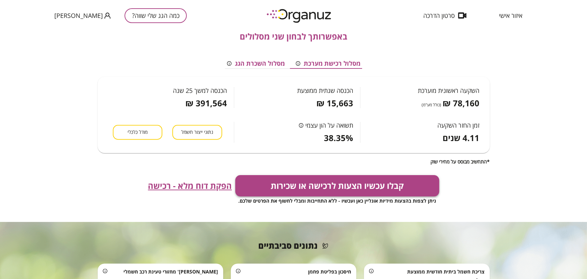
click at [268, 184] on button "קבלו עכשיו הצעות לרכישה או שכירות" at bounding box center [337, 185] width 204 height 21
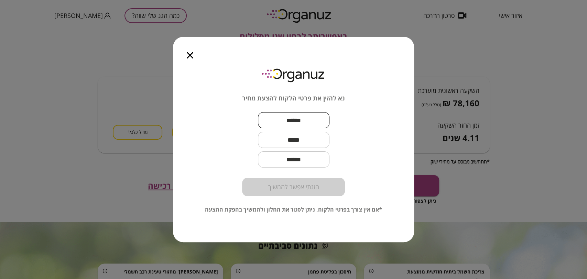
click at [313, 122] on input "text" at bounding box center [294, 120] width 72 height 20
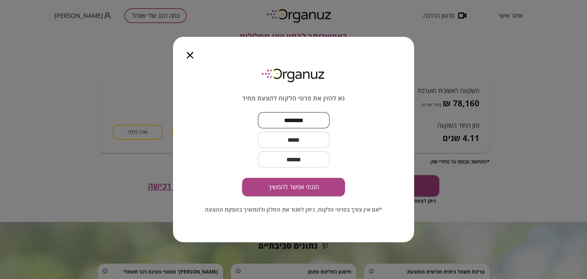
type input "********"
click at [267, 136] on input "text" at bounding box center [294, 140] width 72 height 20
paste input "**********"
type input "**********"
click at [324, 190] on button "הזנתי אפשר להמשיך" at bounding box center [293, 187] width 103 height 18
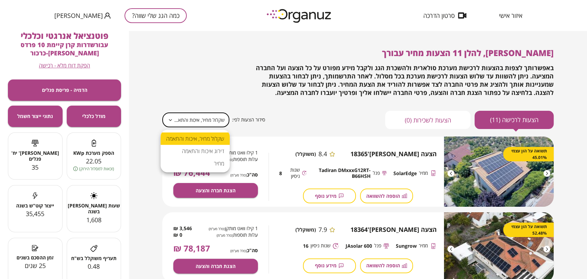
click at [200, 116] on body "**********" at bounding box center [293, 139] width 587 height 279
click at [222, 161] on li "מחיר" at bounding box center [195, 163] width 69 height 12
type input "*****"
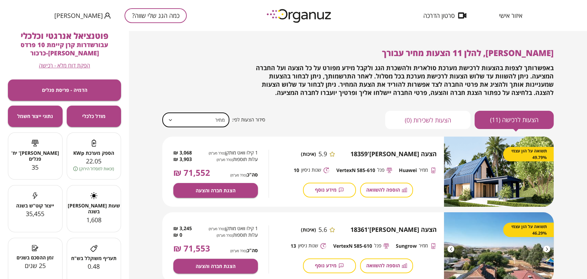
click at [511, 16] on span "איזור אישי" at bounding box center [510, 15] width 23 height 7
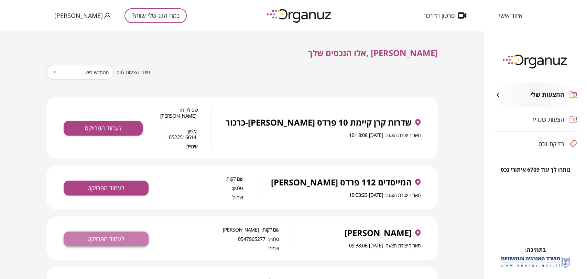
click at [99, 231] on button "לעמוד הפרויקט" at bounding box center [106, 238] width 85 height 15
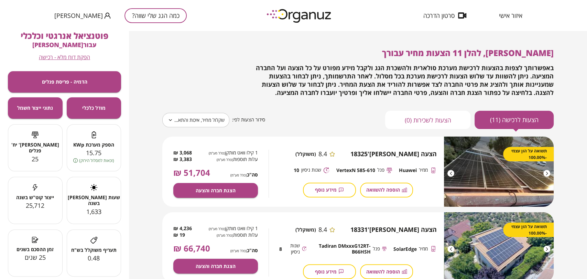
click at [202, 117] on body "**********" at bounding box center [293, 139] width 587 height 279
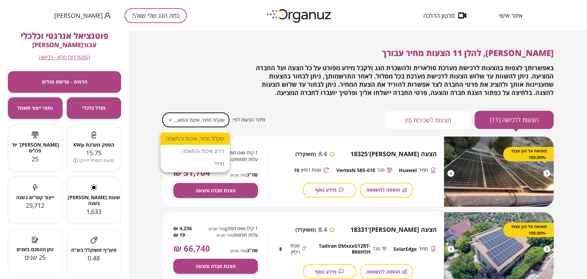
click at [219, 164] on li "מחיר" at bounding box center [195, 163] width 69 height 12
type input "*****"
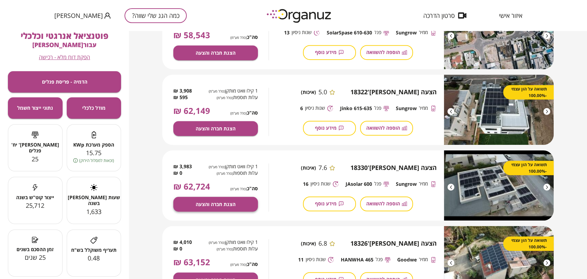
scroll to position [267, 0]
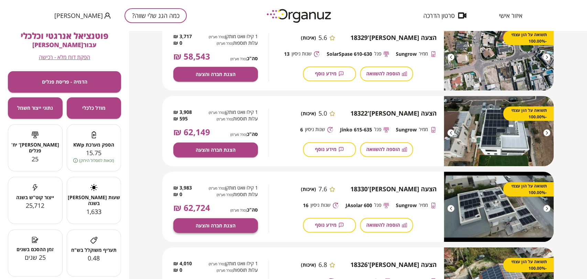
click at [221, 184] on div "1 קילו וואט מותקן (כולל מע"מ) 3,983 ₪ עלות תוספות (כולל מע"מ) 0 ₪ סה"כ (כולל מע…" at bounding box center [215, 209] width 107 height 75
click at [229, 223] on span "הצגת חברה והצעה" at bounding box center [216, 226] width 40 height 6
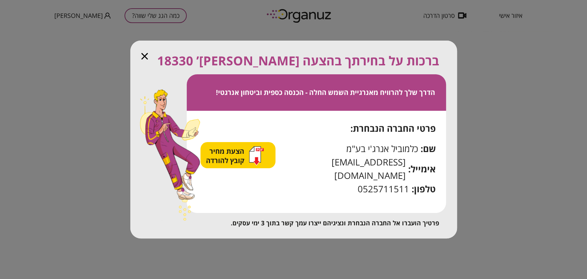
click at [251, 165] on div "הצעת מחיר קובץ להורדה" at bounding box center [235, 155] width 58 height 19
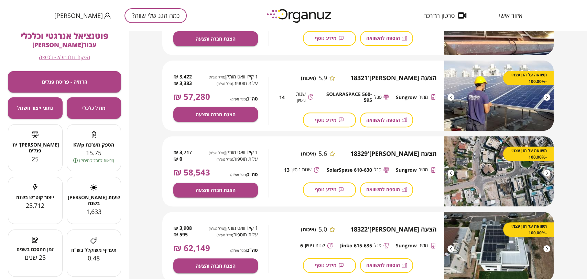
scroll to position [153, 0]
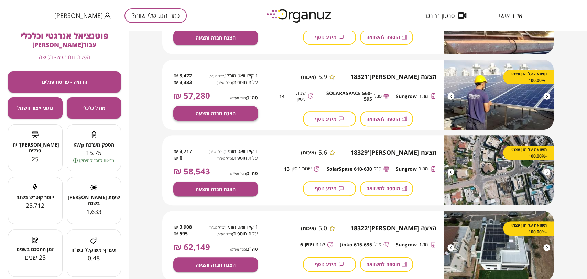
click at [239, 112] on button "הצגת חברה והצעה" at bounding box center [215, 113] width 85 height 15
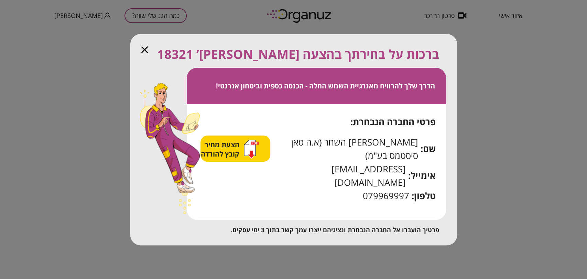
click at [238, 158] on span "הצעת מחיר קובץ להורדה" at bounding box center [221, 149] width 40 height 19
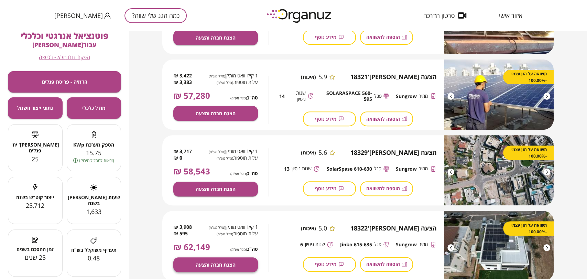
click at [232, 265] on span "הצגת חברה והצעה" at bounding box center [216, 265] width 40 height 6
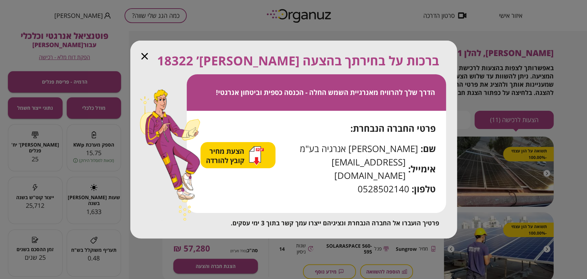
scroll to position [153, 0]
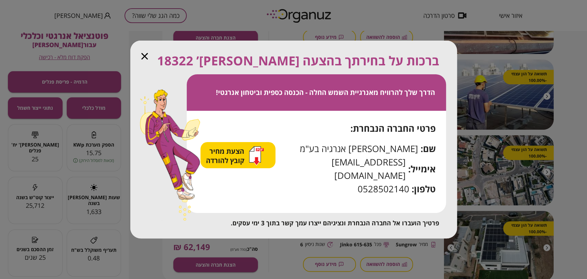
click at [226, 158] on span "הצעת מחיר קובץ להורדה" at bounding box center [226, 155] width 40 height 19
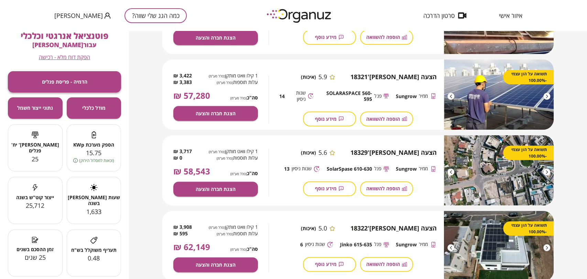
scroll to position [201, 0]
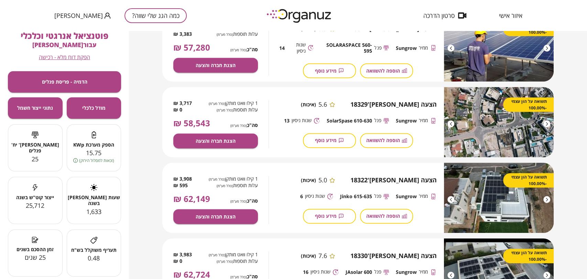
drag, startPoint x: 513, startPoint y: 13, endPoint x: 513, endPoint y: 19, distance: 5.5
click at [513, 13] on span "איזור אישי" at bounding box center [510, 15] width 23 height 7
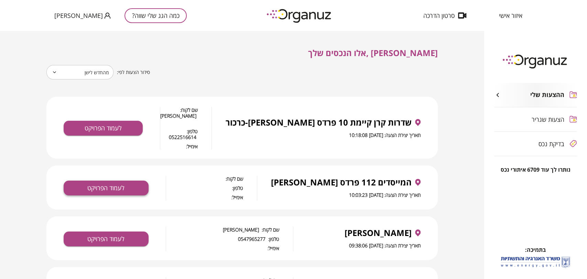
click at [80, 180] on button "לעמוד הפרויקט" at bounding box center [106, 187] width 85 height 15
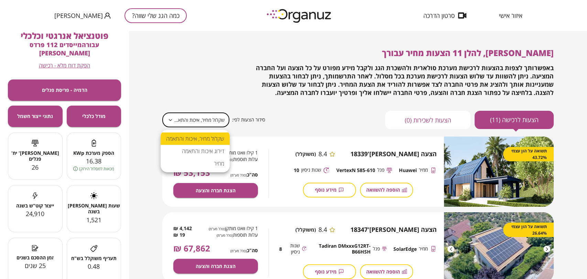
click at [204, 113] on body "**********" at bounding box center [293, 139] width 587 height 279
click at [209, 165] on li "מחיר" at bounding box center [195, 163] width 69 height 12
type input "*****"
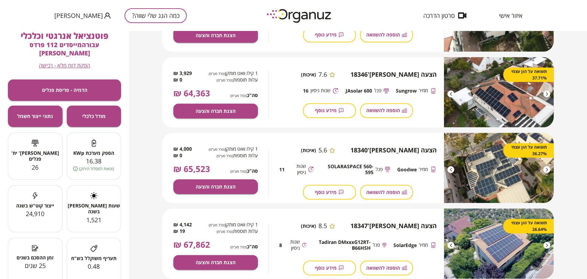
scroll to position [458, 0]
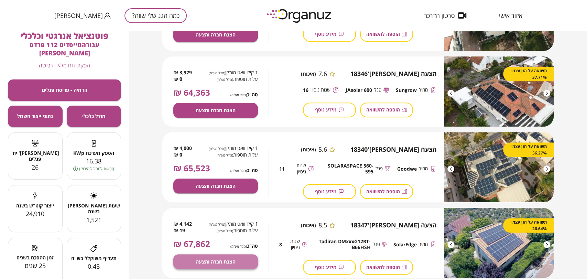
click at [221, 262] on span "הצגת חברה והצעה" at bounding box center [216, 262] width 40 height 6
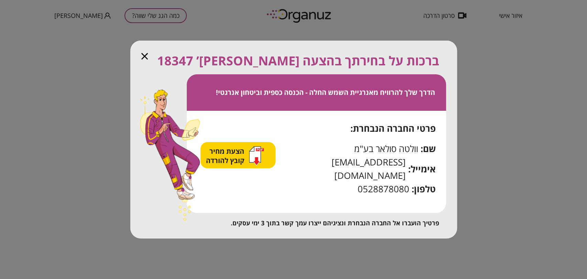
click at [259, 162] on icon "button" at bounding box center [254, 154] width 11 height 16
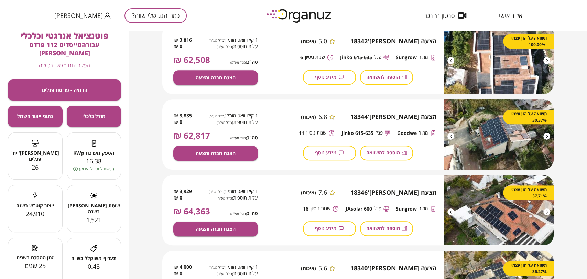
scroll to position [305, 0]
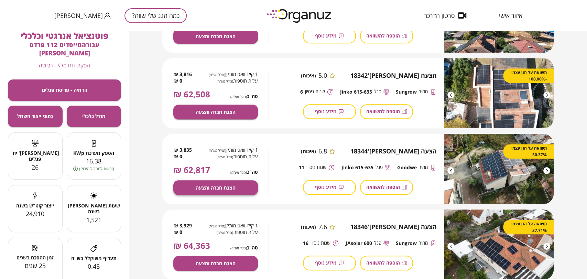
click at [226, 185] on span "הצגת חברה והצעה" at bounding box center [216, 188] width 40 height 6
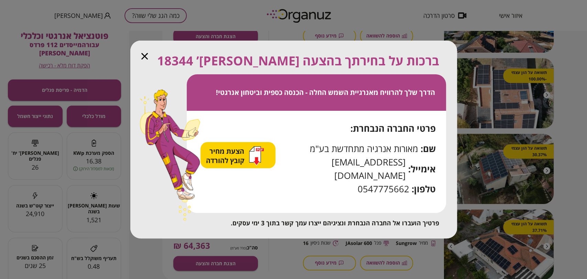
click at [227, 161] on span "הצעת מחיר קובץ להורדה" at bounding box center [226, 155] width 40 height 19
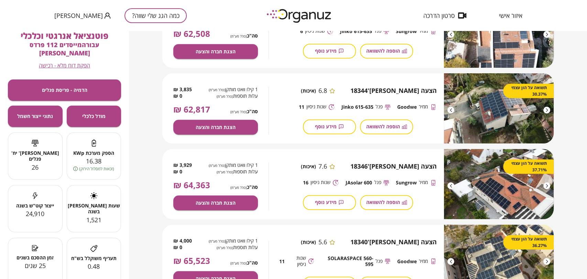
scroll to position [458, 0]
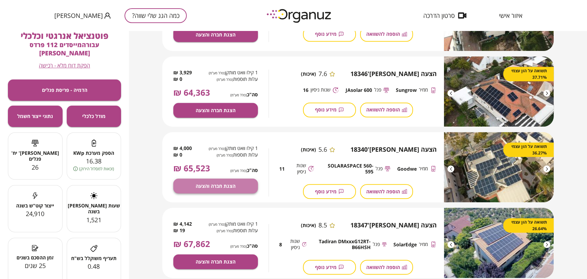
click at [206, 186] on span "הצגת חברה והצעה" at bounding box center [216, 186] width 40 height 6
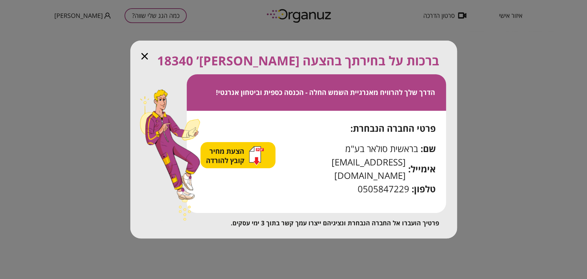
click at [257, 162] on icon "button" at bounding box center [254, 154] width 11 height 16
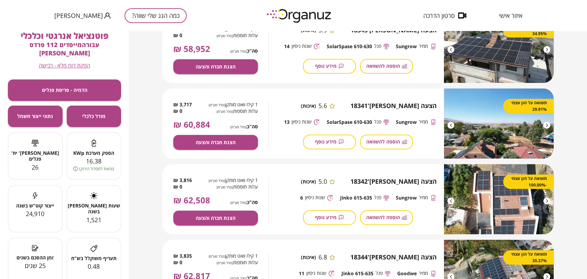
scroll to position [153, 0]
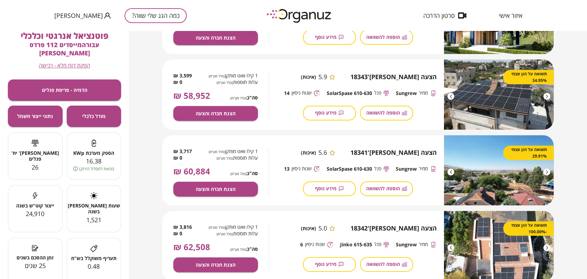
click at [510, 14] on span "איזור אישי" at bounding box center [510, 15] width 23 height 7
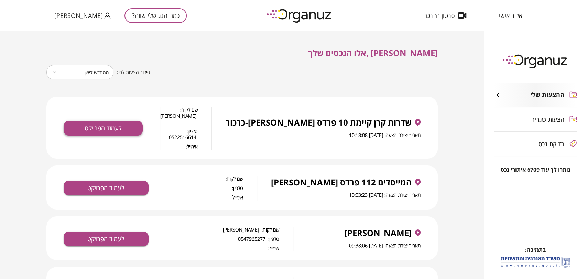
click at [117, 121] on button "לעמוד הפרויקט" at bounding box center [103, 128] width 79 height 15
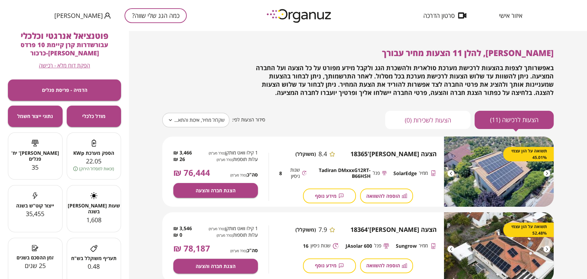
click at [182, 114] on body "**********" at bounding box center [293, 139] width 587 height 279
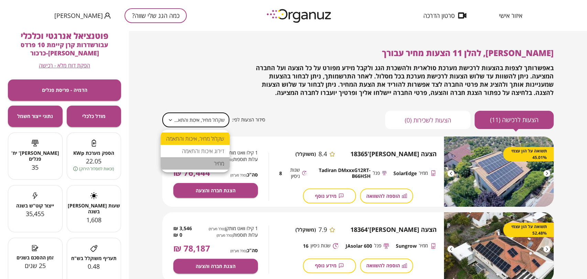
click at [209, 161] on li "מחיר" at bounding box center [195, 163] width 69 height 12
type input "*****"
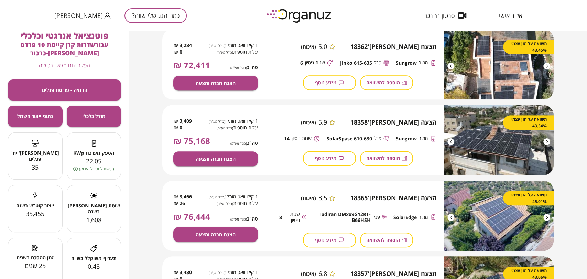
scroll to position [344, 0]
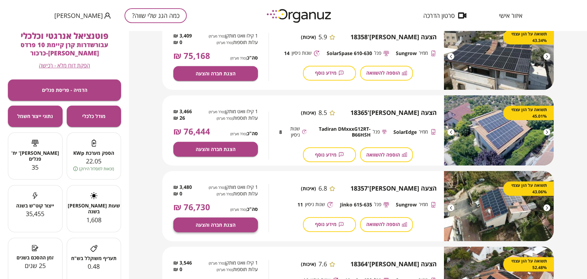
click at [200, 223] on span "הצגת חברה והצעה" at bounding box center [216, 225] width 40 height 6
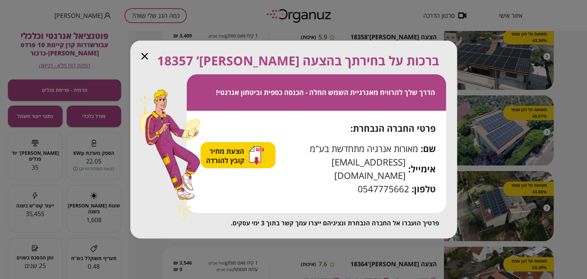
click at [232, 159] on span "הצעת מחיר קובץ להורדה" at bounding box center [226, 155] width 40 height 19
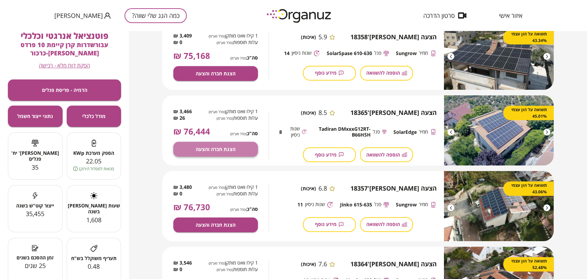
click at [223, 148] on span "הצגת חברה והצעה" at bounding box center [216, 149] width 40 height 6
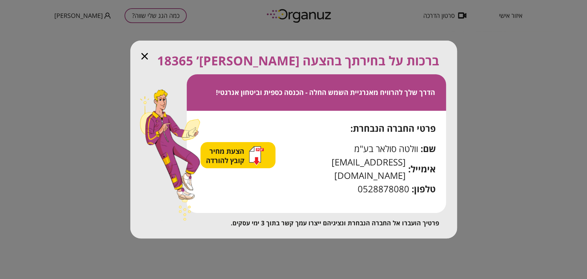
click at [259, 155] on icon "button" at bounding box center [254, 154] width 11 height 16
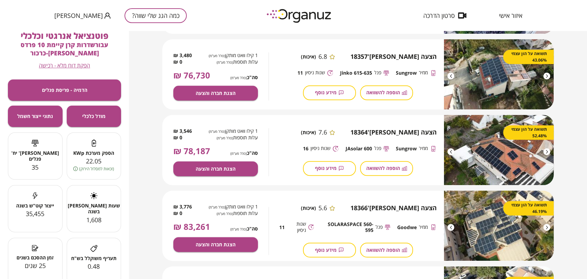
scroll to position [496, 0]
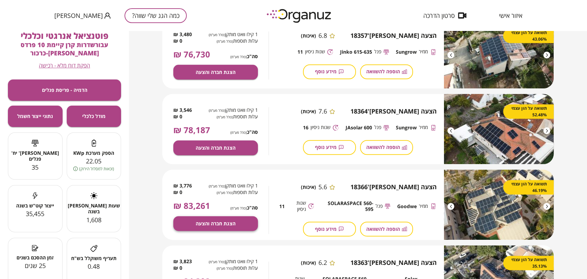
click at [217, 221] on span "הצגת חברה והצעה" at bounding box center [216, 223] width 40 height 6
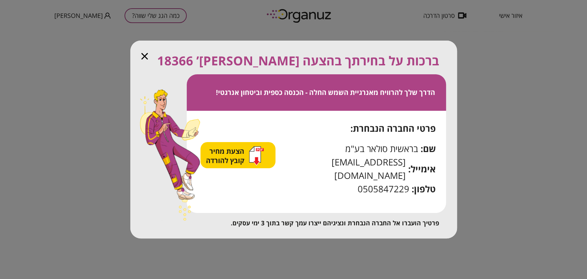
click at [252, 161] on div "הצעת מחיר קובץ להורדה" at bounding box center [235, 155] width 58 height 19
